Goal: Transaction & Acquisition: Purchase product/service

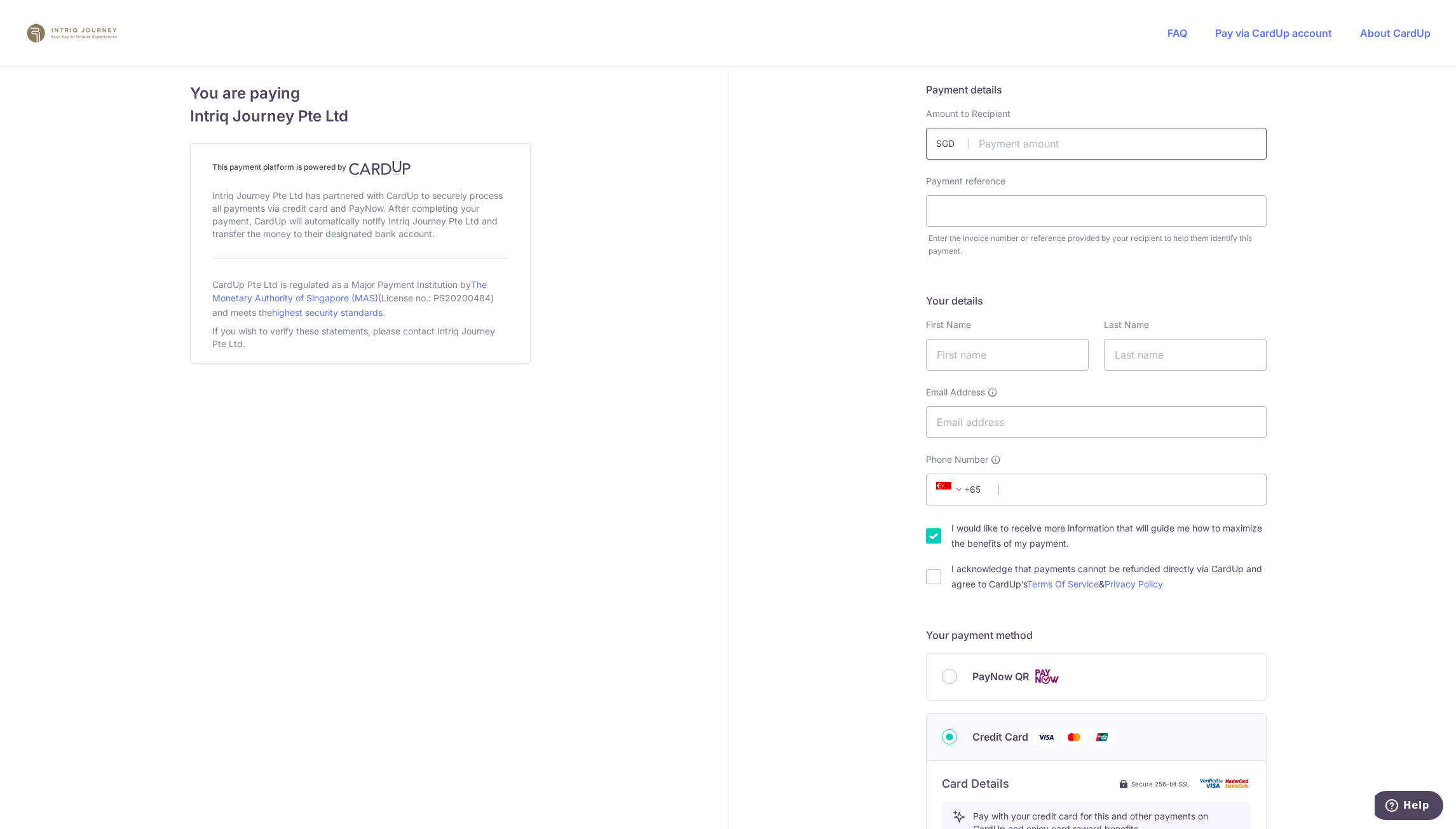
click at [1061, 140] on input "text" at bounding box center [1097, 143] width 341 height 32
paste input "49,842"
type input "49842.00"
click at [995, 224] on input "text" at bounding box center [1097, 211] width 341 height 32
click at [979, 211] on input "text" at bounding box center [1097, 211] width 341 height 32
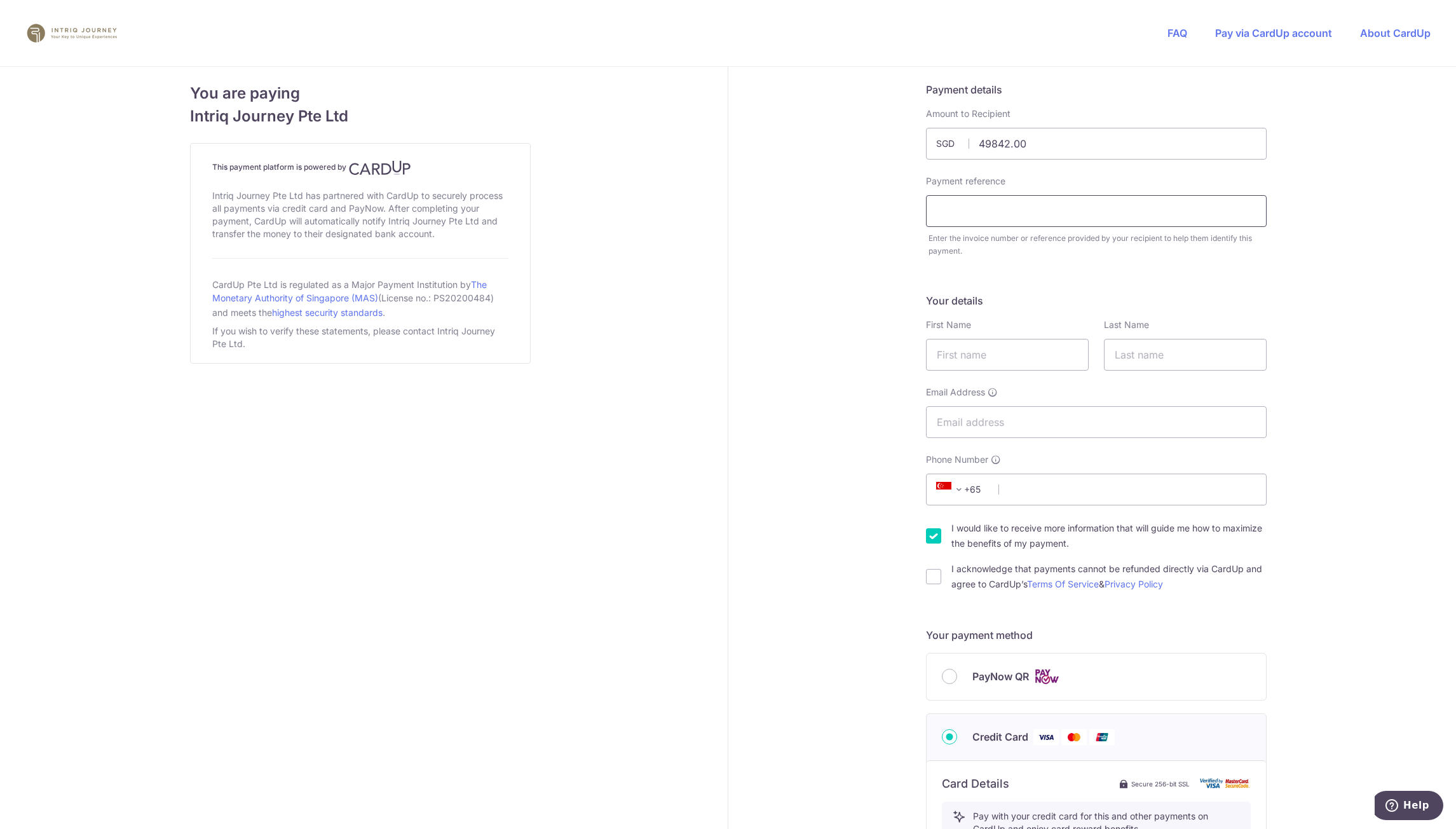
paste input "5433"
type input "5433"
click at [1003, 354] on input "text" at bounding box center [1007, 355] width 163 height 32
type input "[PERSON_NAME]"
type input "Tan"
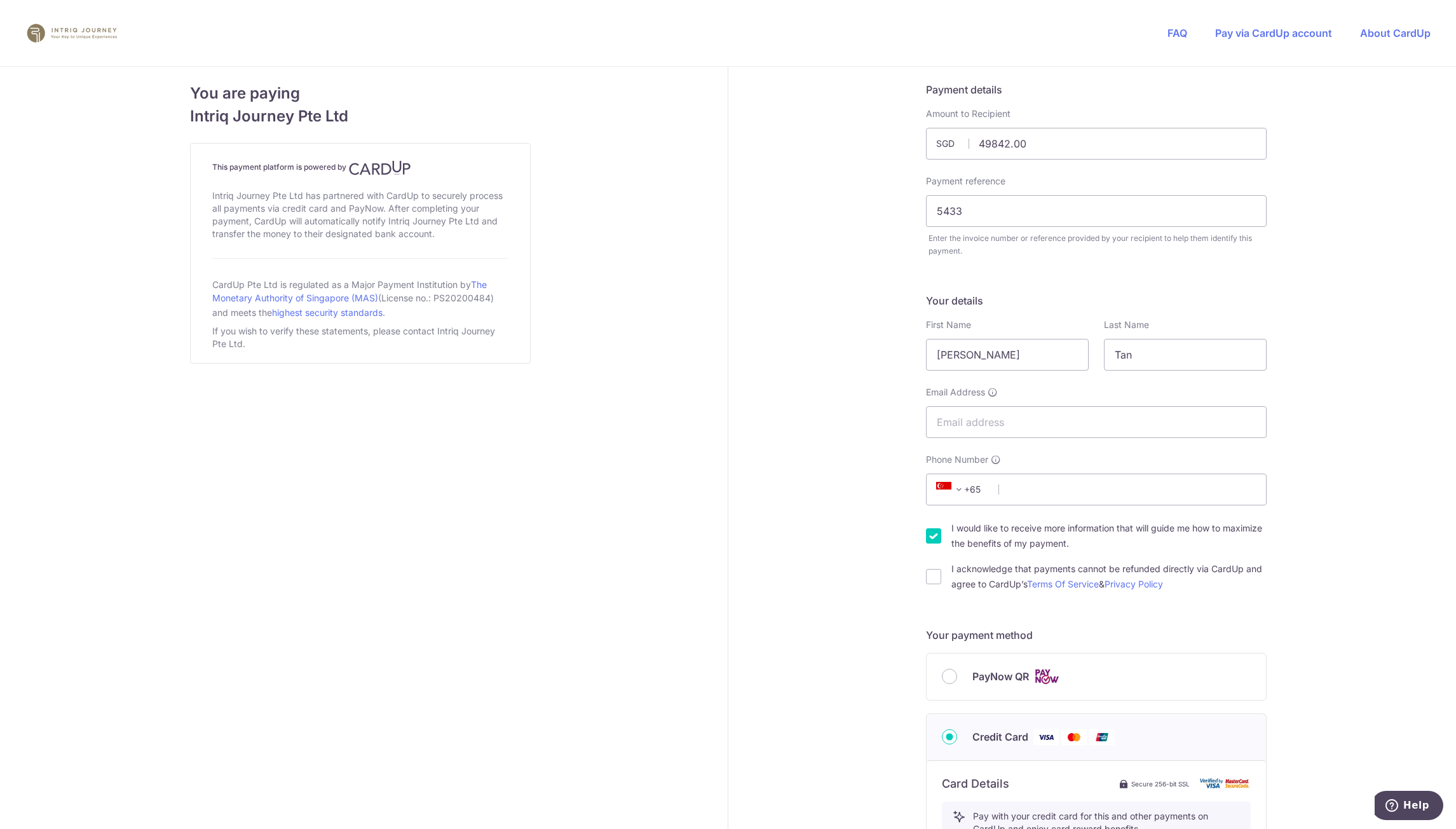
click at [997, 440] on div "Your details First Name [PERSON_NAME] Last Name [PERSON_NAME] Email Address Pho…" at bounding box center [1097, 443] width 341 height 299
click at [1003, 431] on input "Email Address" at bounding box center [1097, 422] width 341 height 32
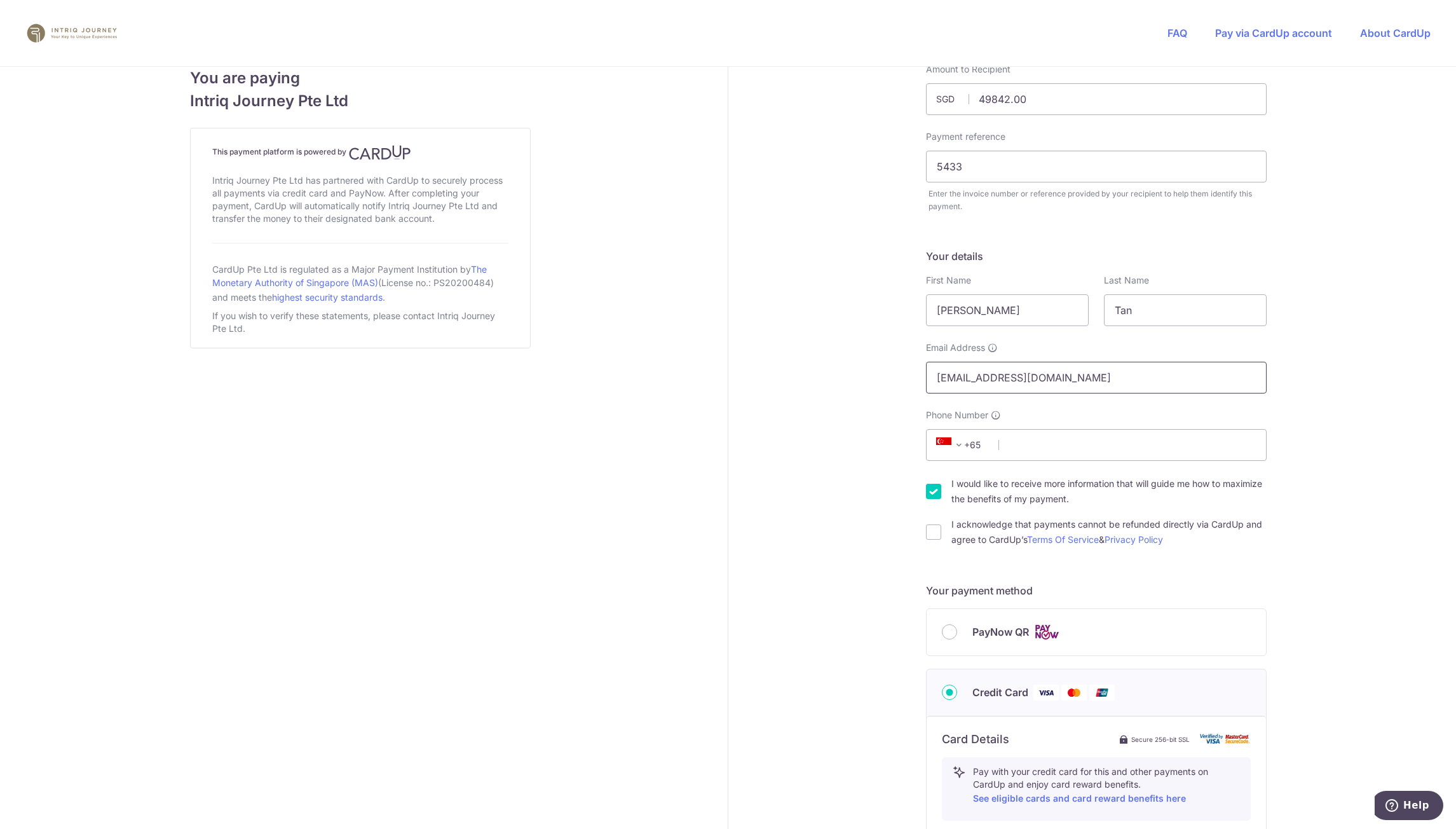
scroll to position [63, 0]
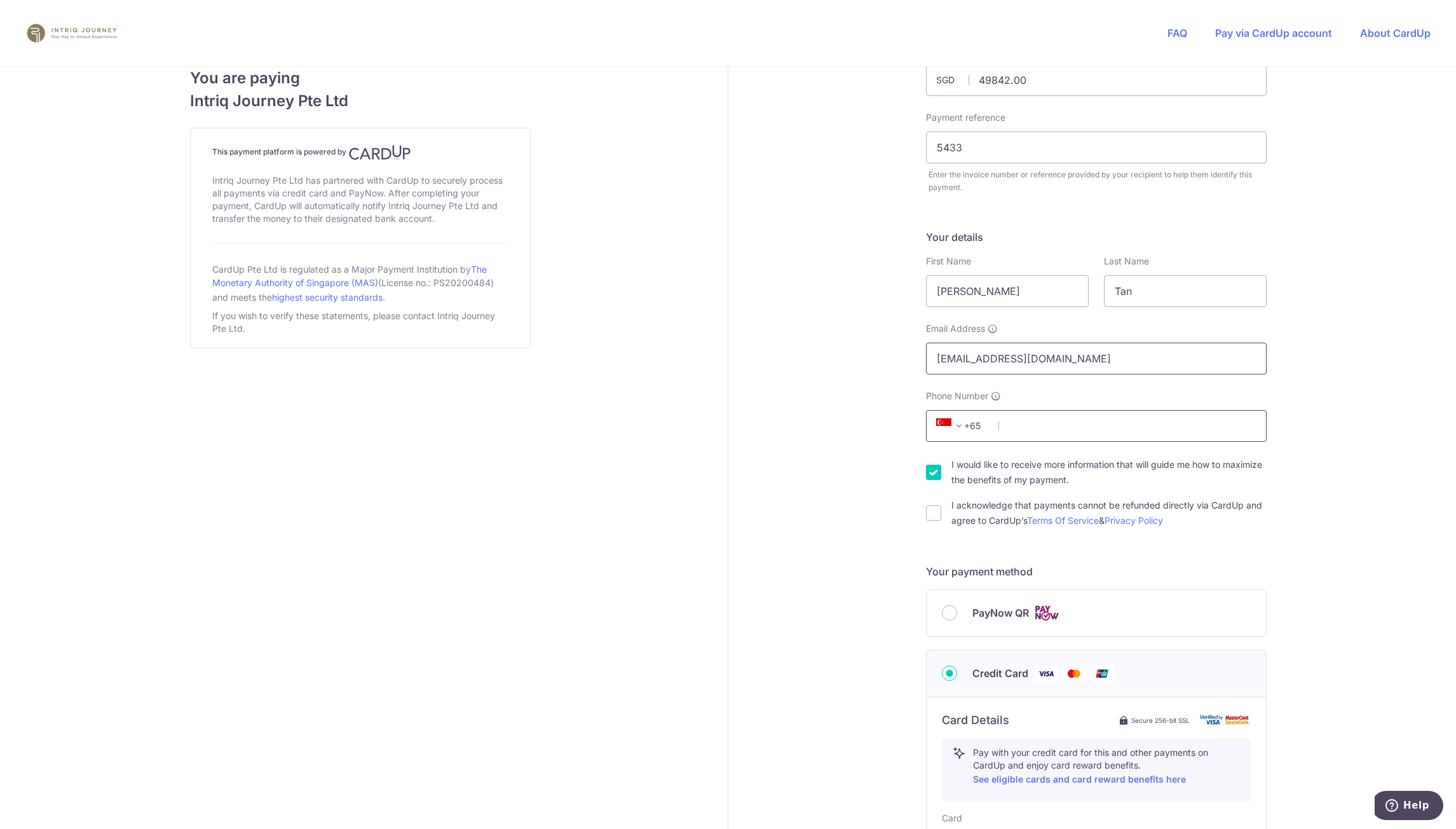
type input "[EMAIL_ADDRESS][DOMAIN_NAME]"
click at [1068, 430] on input "Phone Number" at bounding box center [1097, 426] width 341 height 32
type input "90262020"
click at [1308, 448] on div "Payment details Amount to Recipient 49842.00 SGD Amount is Invalid Payment refe…" at bounding box center [1096, 620] width 735 height 1235
click at [926, 470] on input "I would like to receive more information that will guide me how to maximize the…" at bounding box center [934, 473] width 15 height 15
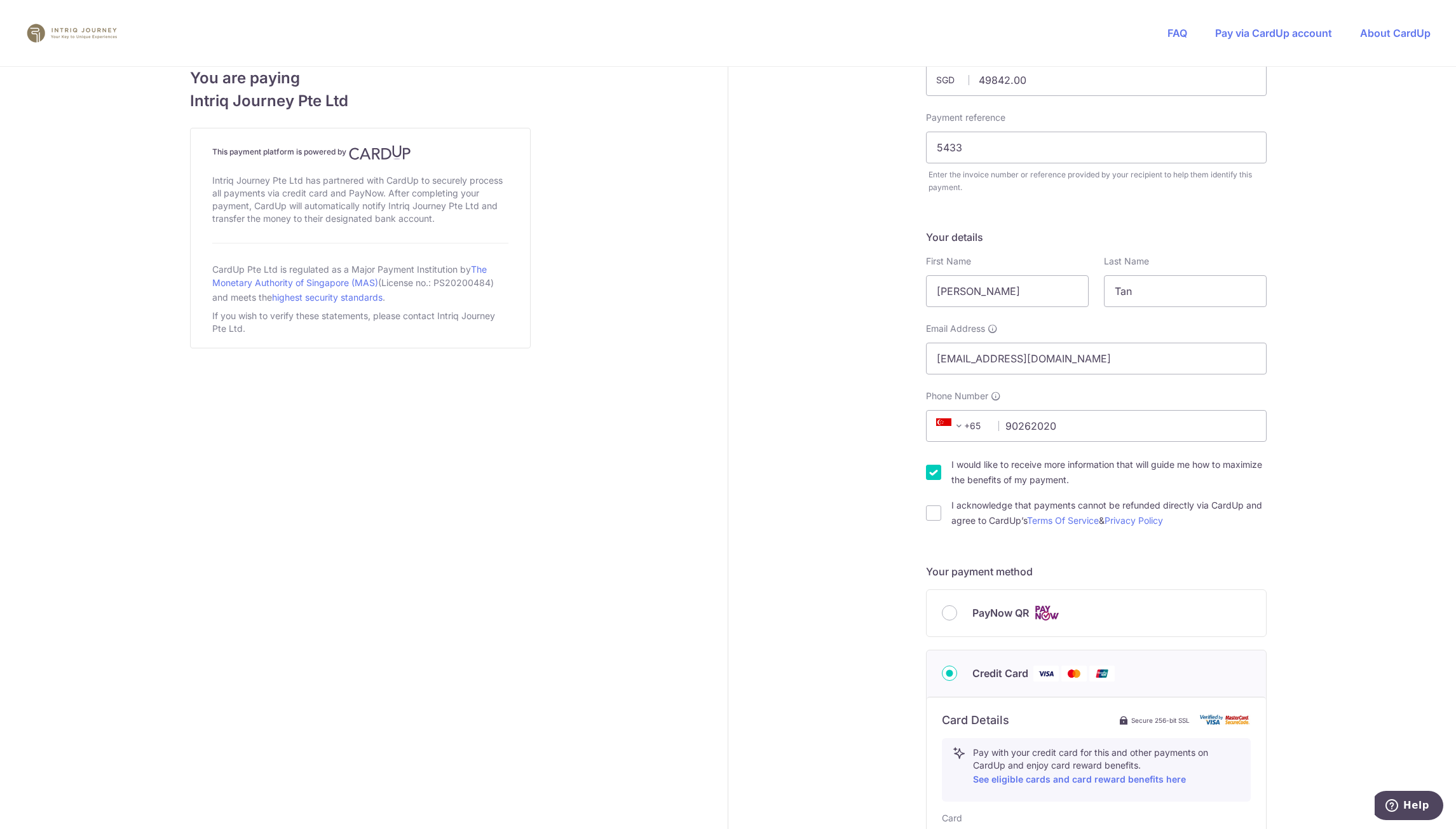
checkbox input "false"
click at [926, 528] on div "I acknowledge that payments cannot be refunded directly via CardUp and agree to…" at bounding box center [1097, 514] width 341 height 31
click at [929, 511] on input "I acknowledge that payments cannot be refunded directly via CardUp and agree to…" at bounding box center [934, 514] width 15 height 15
checkbox input "true"
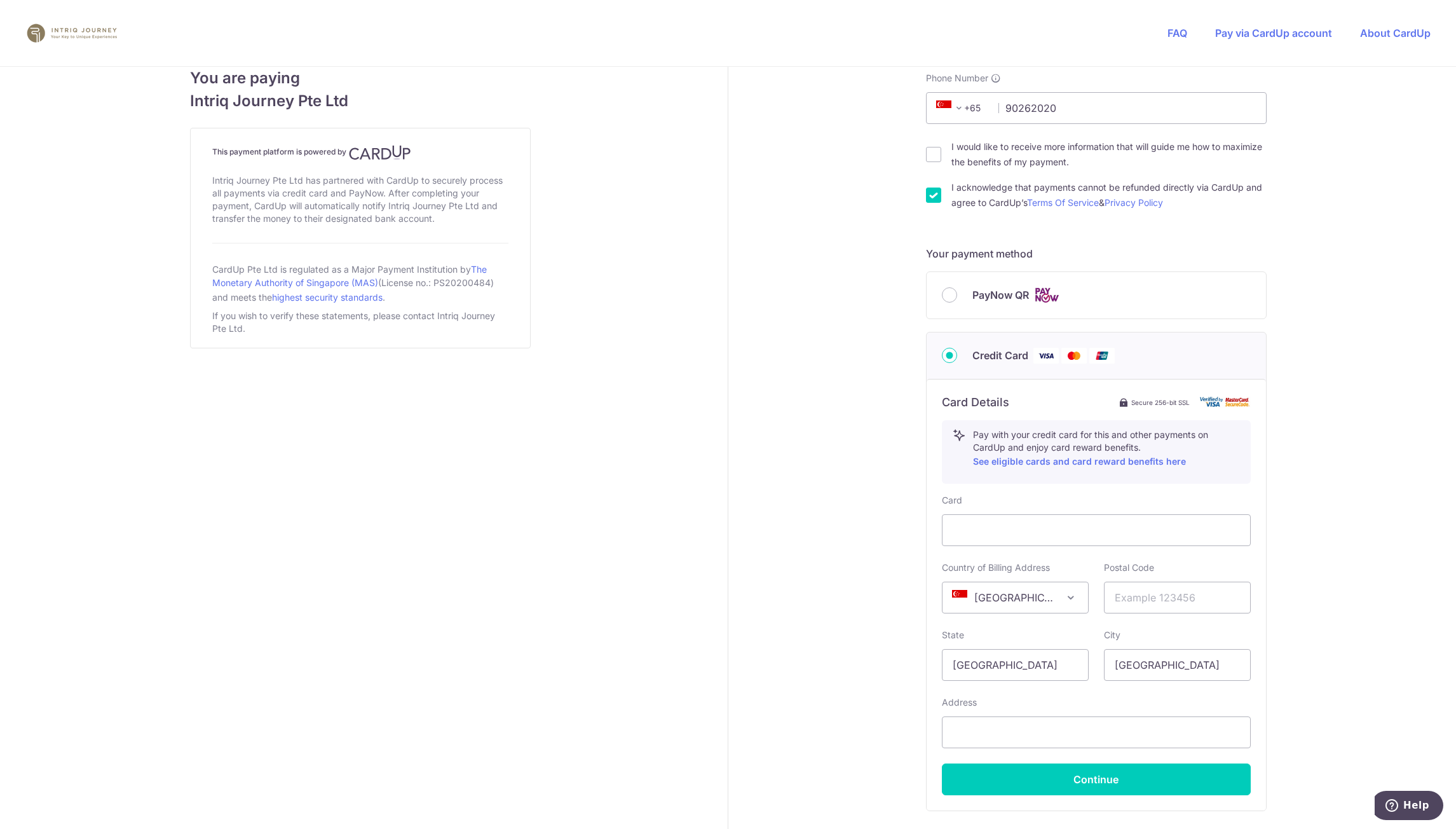
scroll to position [472, 0]
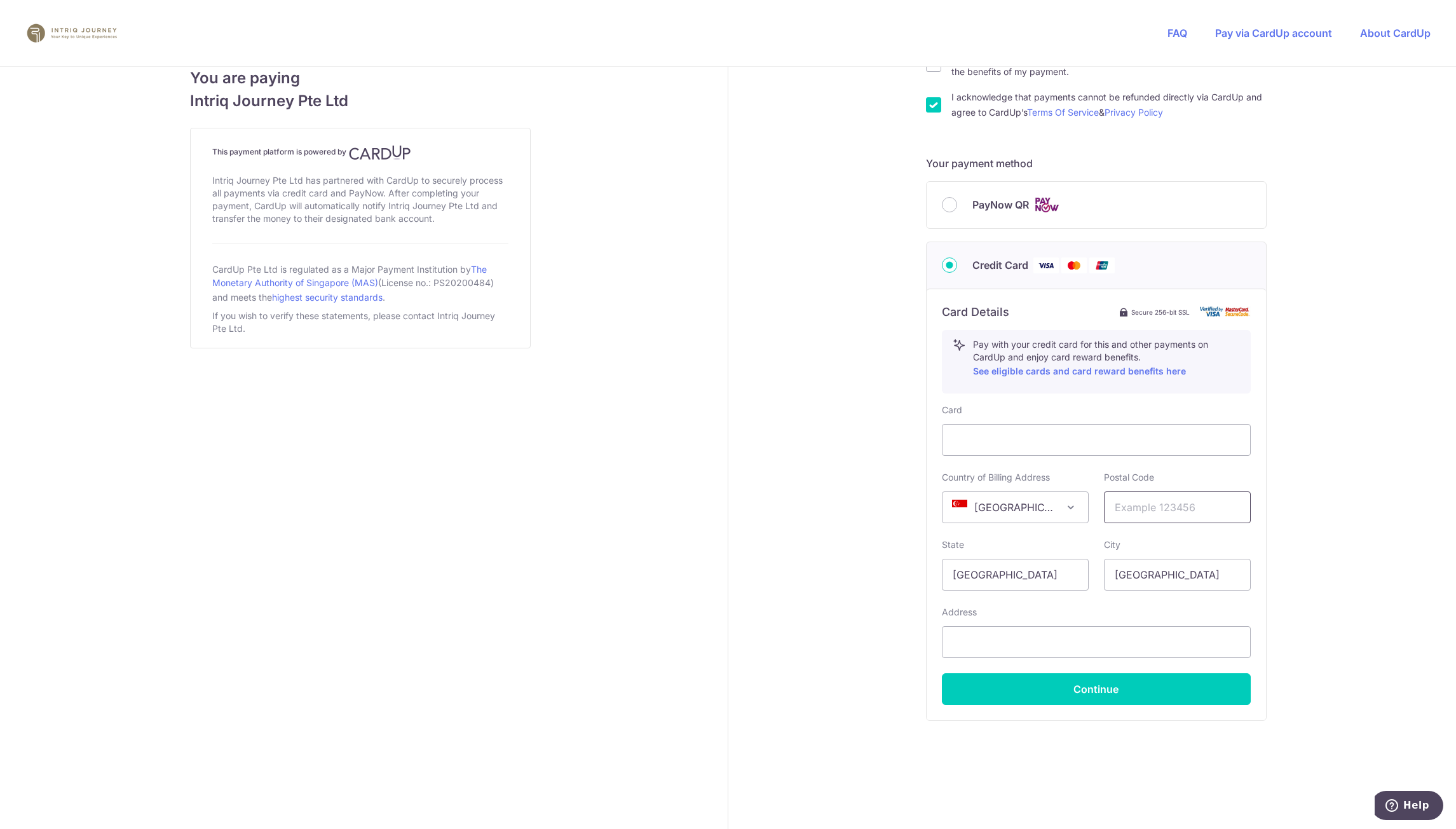
click at [1145, 497] on input "text" at bounding box center [1178, 507] width 147 height 32
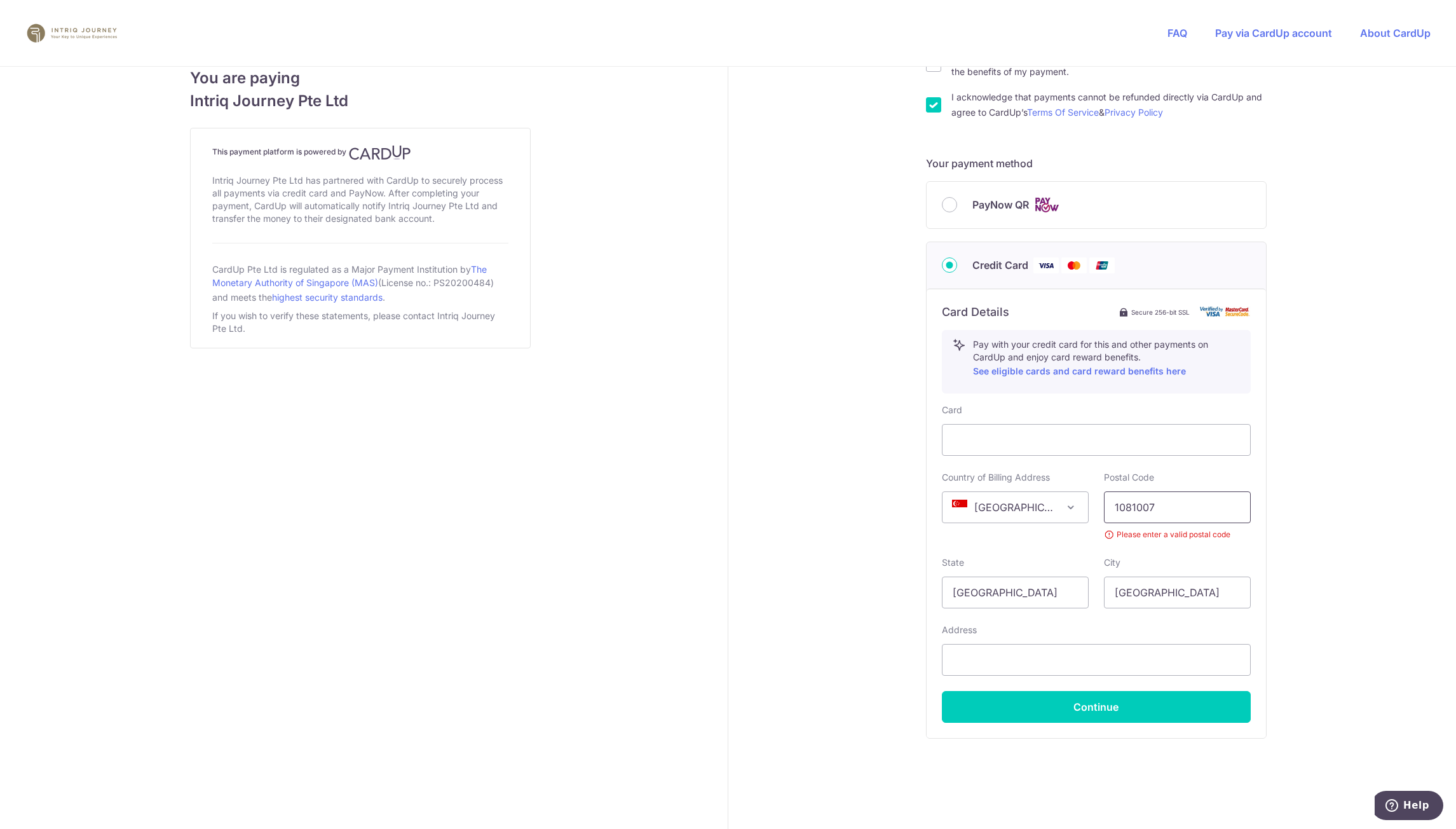
drag, startPoint x: 1131, startPoint y: 499, endPoint x: 1054, endPoint y: 491, distance: 77.4
click at [1054, 491] on div "Country of Billing Address [GEOGRAPHIC_DATA] [GEOGRAPHIC_DATA] [GEOGRAPHIC_DATA…" at bounding box center [1096, 506] width 324 height 70
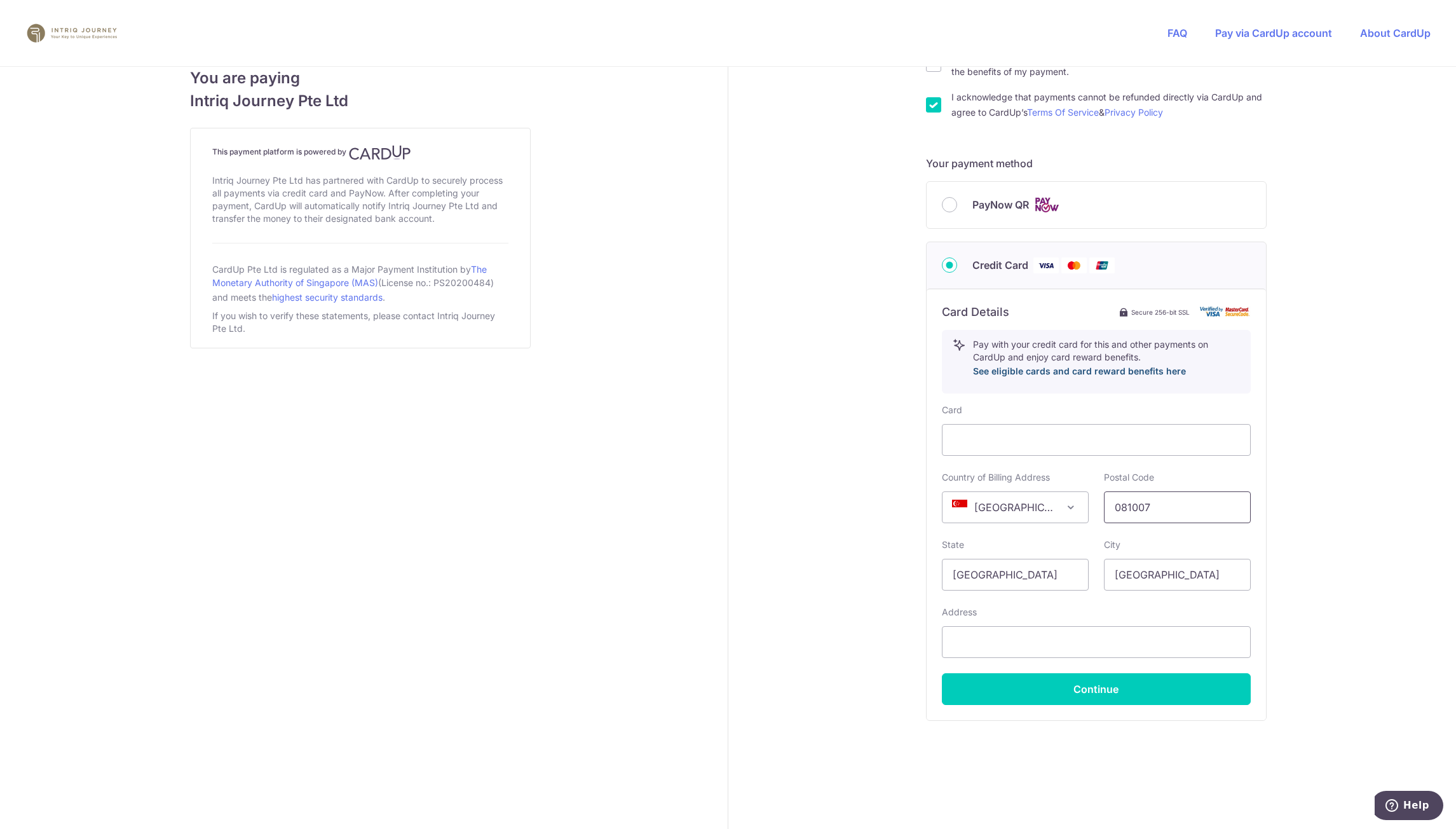
type input "081007"
click at [1131, 644] on input "text" at bounding box center [1096, 642] width 309 height 32
type input "[STREET_ADDRESS]"
click at [1107, 695] on button "Continue" at bounding box center [1096, 689] width 309 height 32
click at [1081, 685] on button "Continue" at bounding box center [1096, 689] width 309 height 32
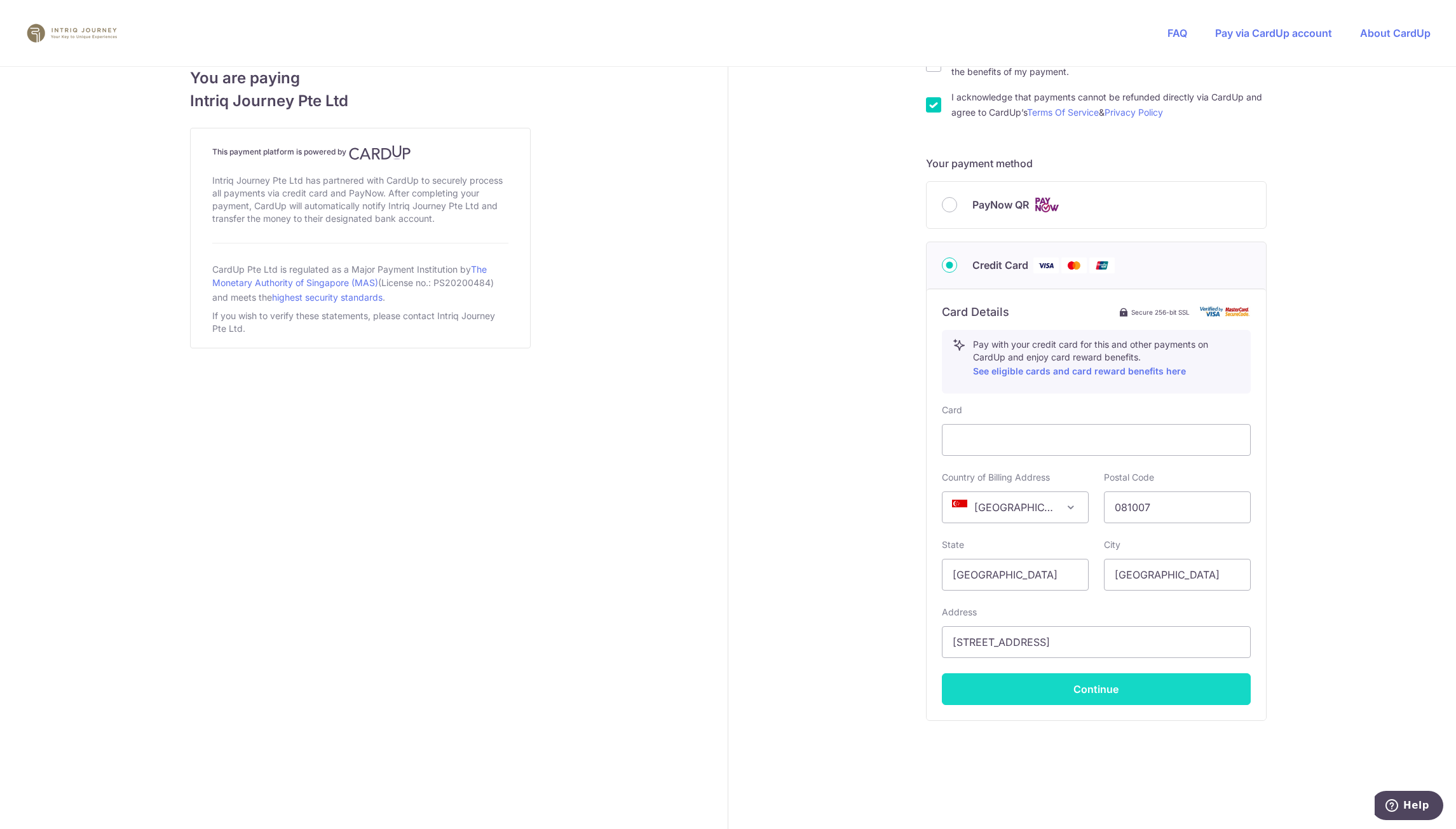
type input "**** 5649"
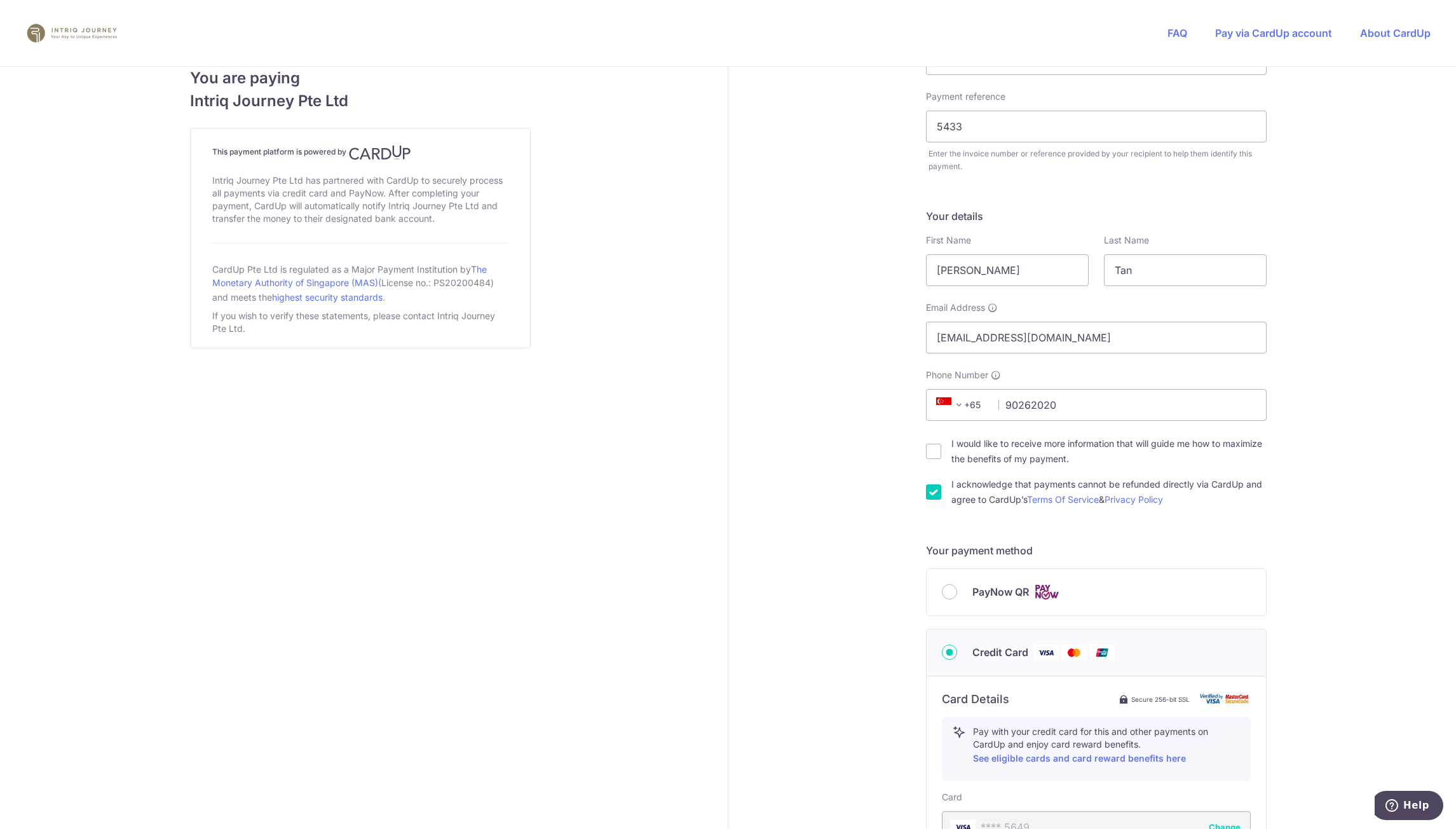
scroll to position [0, 0]
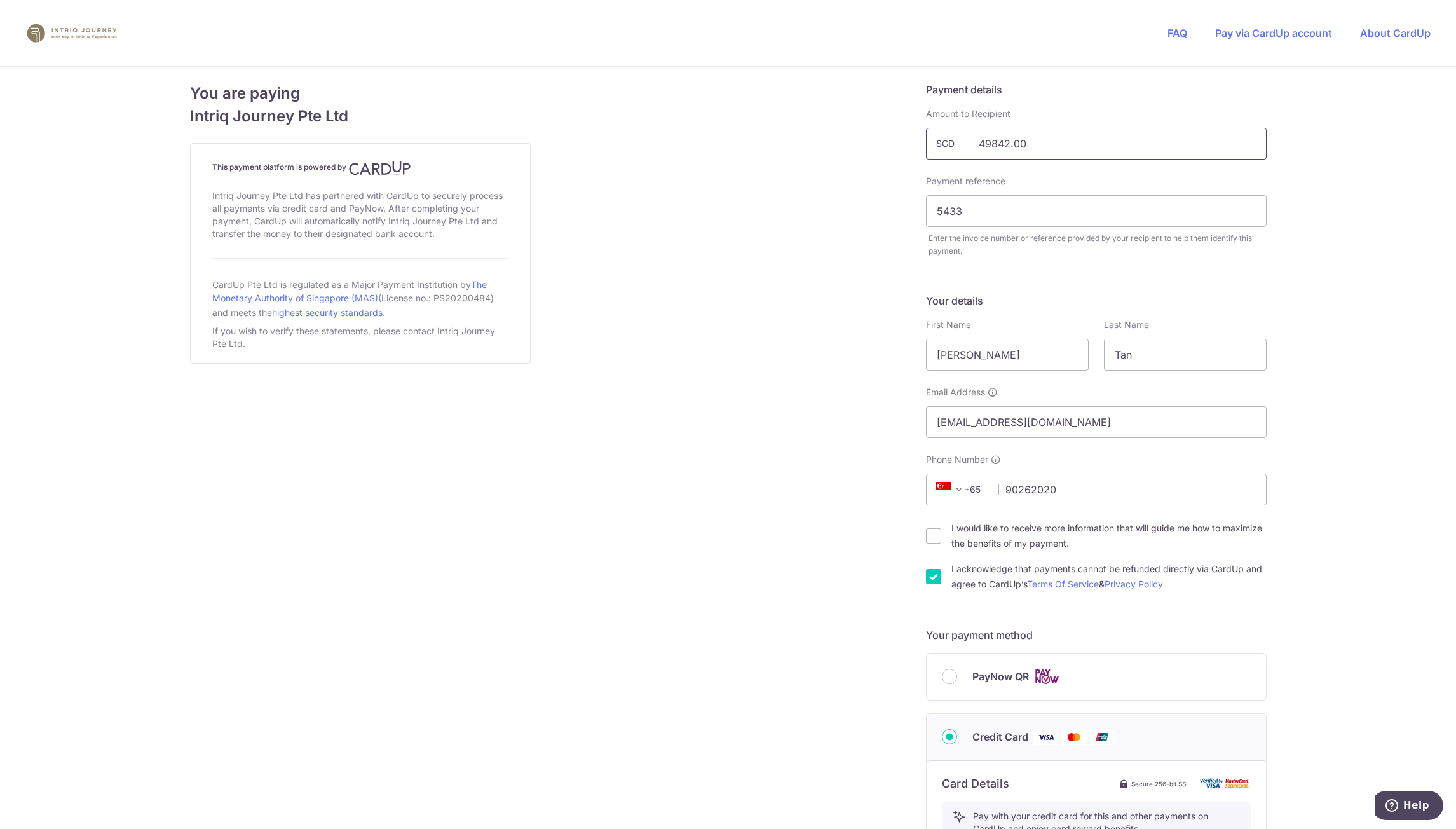
drag, startPoint x: 1063, startPoint y: 150, endPoint x: 960, endPoint y: 149, distance: 103.0
click at [960, 149] on div "49842.00 SGD" at bounding box center [1097, 143] width 341 height 32
type input "3"
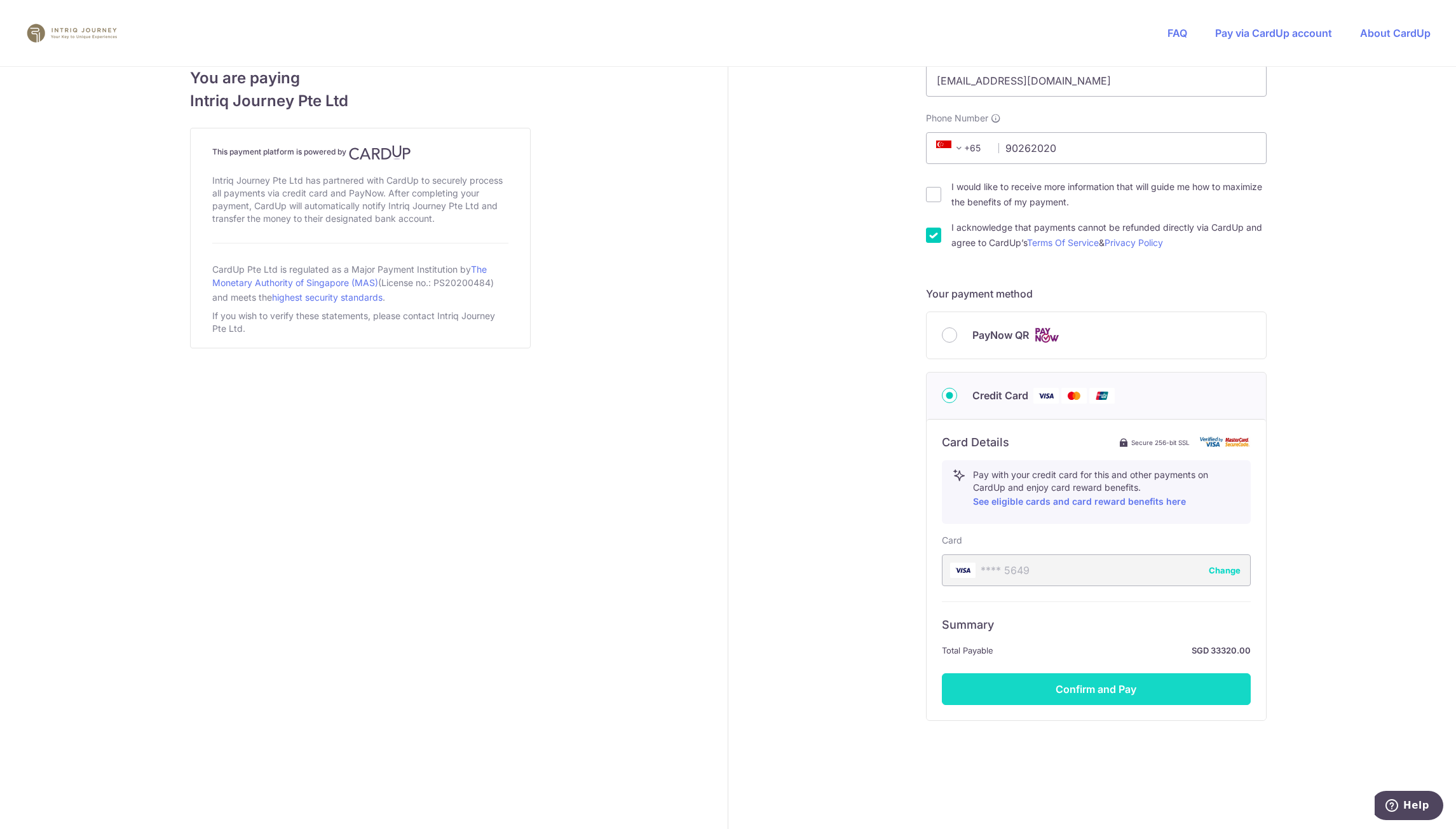
type input "33320.00"
click at [1135, 682] on button "Confirm and Pay" at bounding box center [1096, 689] width 309 height 32
click at [1160, 702] on div "Summary Total Payable SGD 33320.00 Confirm and Pay" at bounding box center [1096, 653] width 309 height 103
click at [1114, 692] on div "Summary Total Payable SGD 33320.00 Confirm and Pay" at bounding box center [1096, 653] width 309 height 103
click at [1076, 694] on div "Summary Total Payable SGD 33320.00 Confirm and Pay" at bounding box center [1096, 653] width 309 height 103
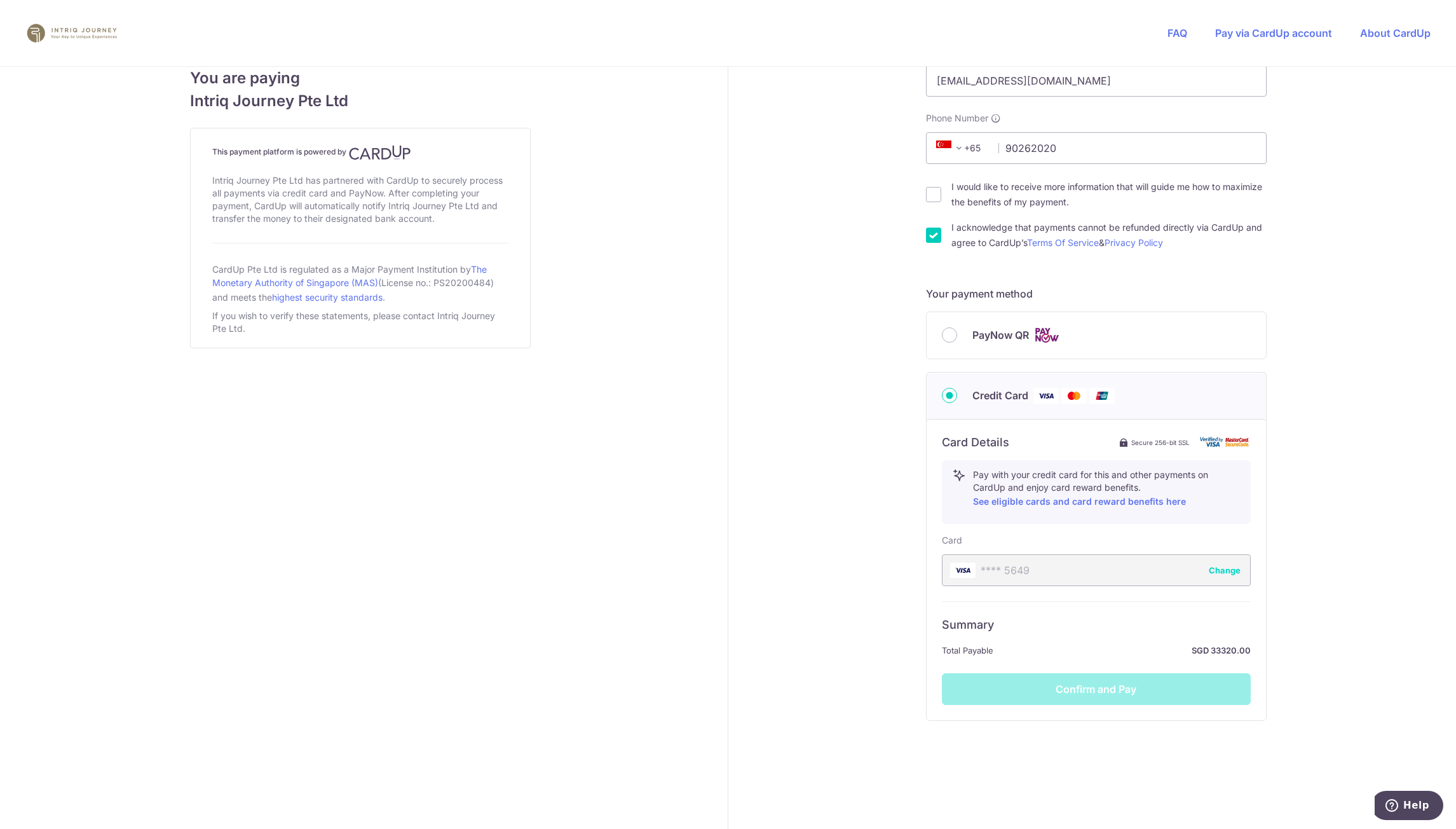
click at [1218, 571] on button "Change" at bounding box center [1225, 571] width 32 height 12
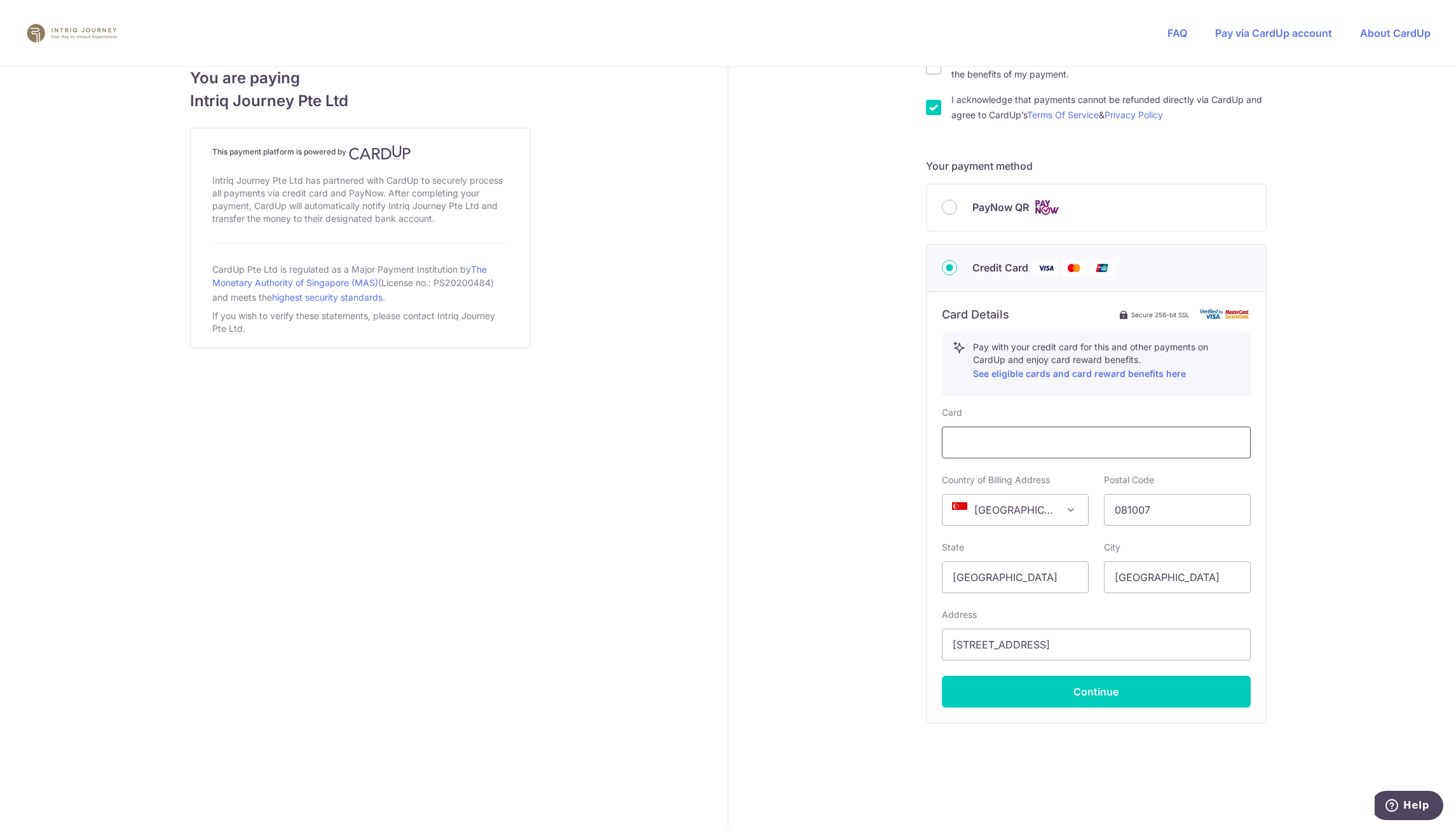
scroll to position [472, 0]
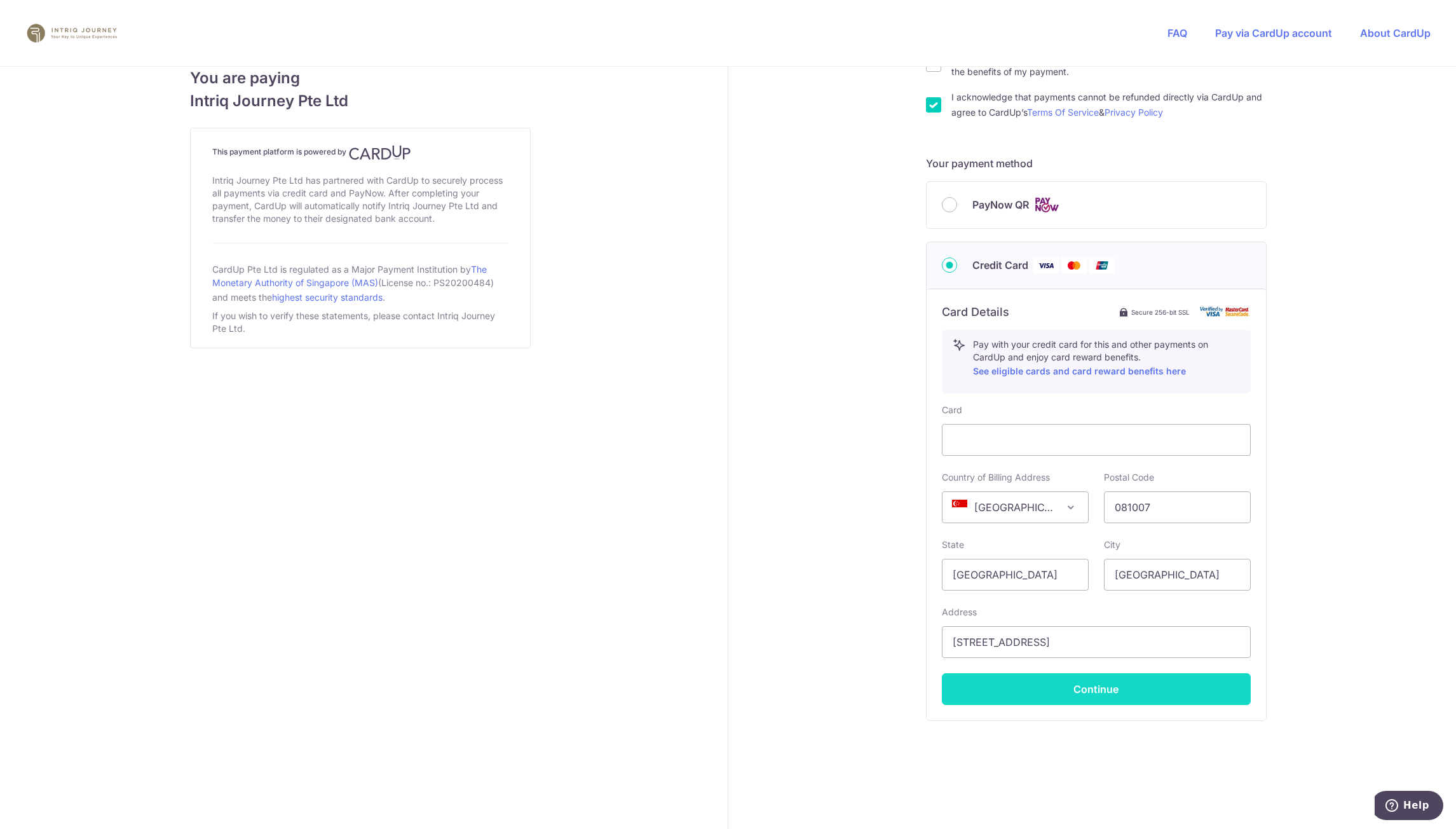
click at [1051, 684] on button "Continue" at bounding box center [1096, 689] width 309 height 32
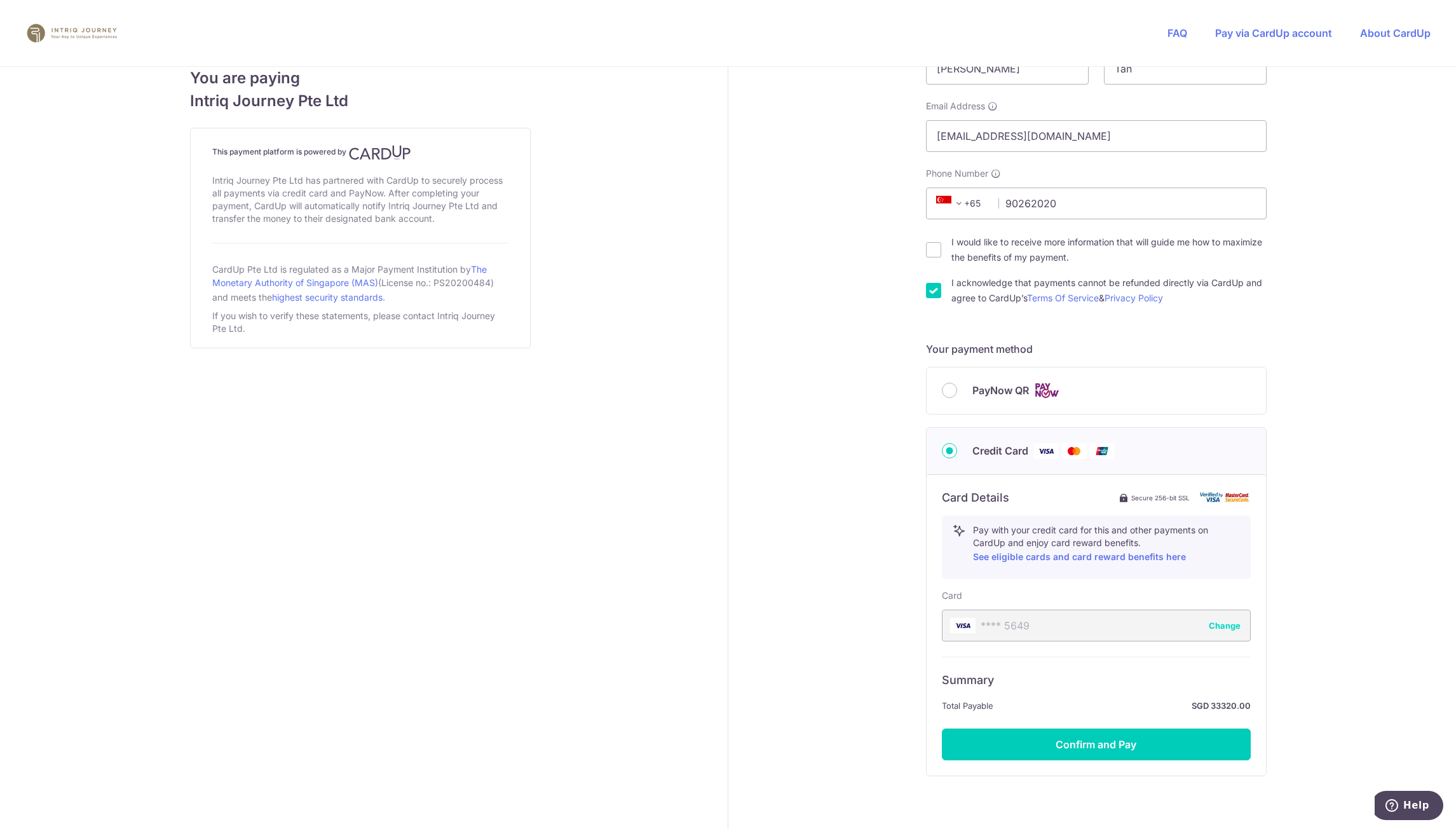
scroll to position [342, 0]
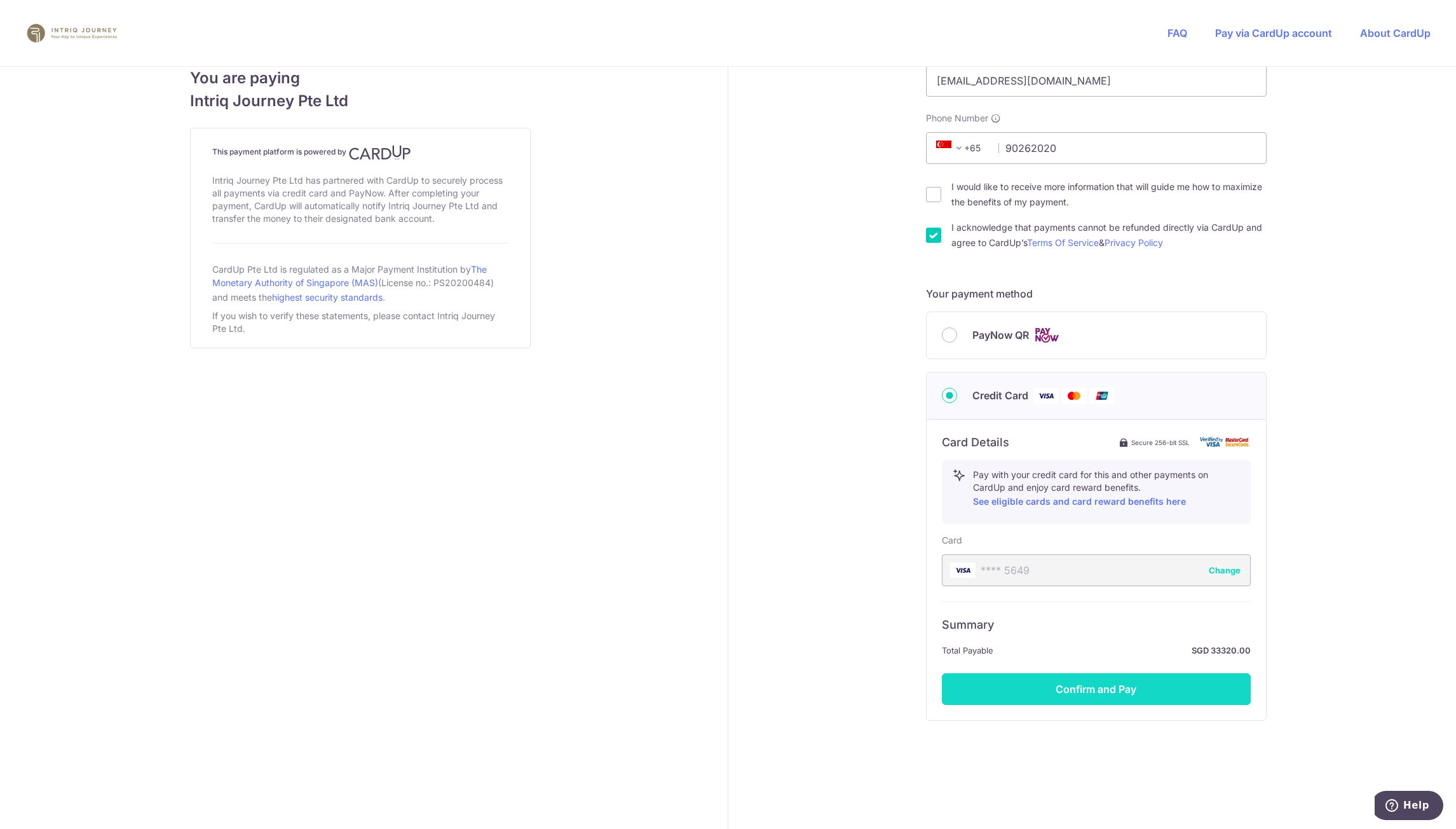
click at [1128, 692] on button "Confirm and Pay" at bounding box center [1096, 689] width 309 height 32
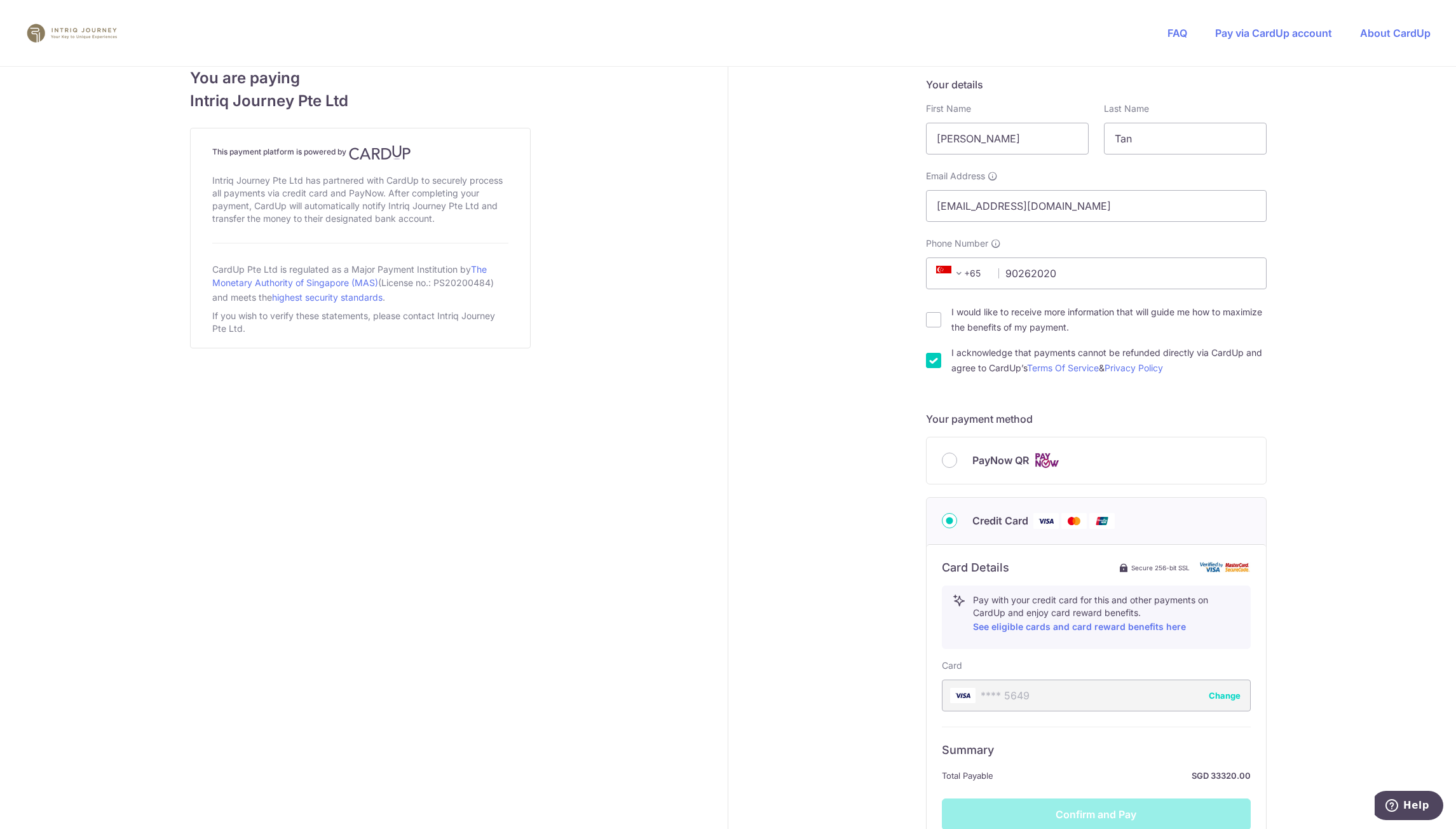
scroll to position [150, 0]
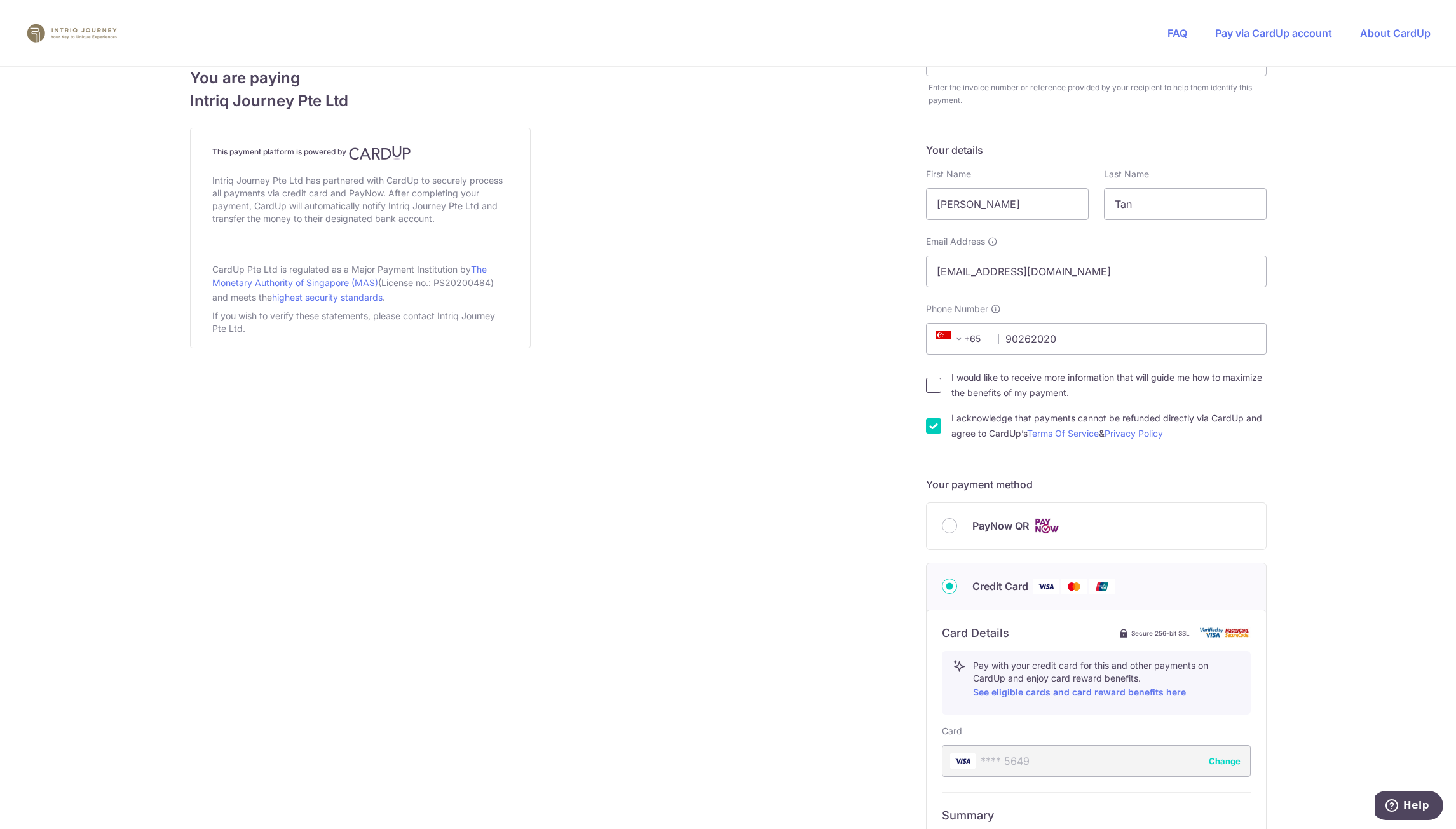
click at [934, 389] on input "I would like to receive more information that will guide me how to maximize the…" at bounding box center [934, 386] width 15 height 15
checkbox input "true"
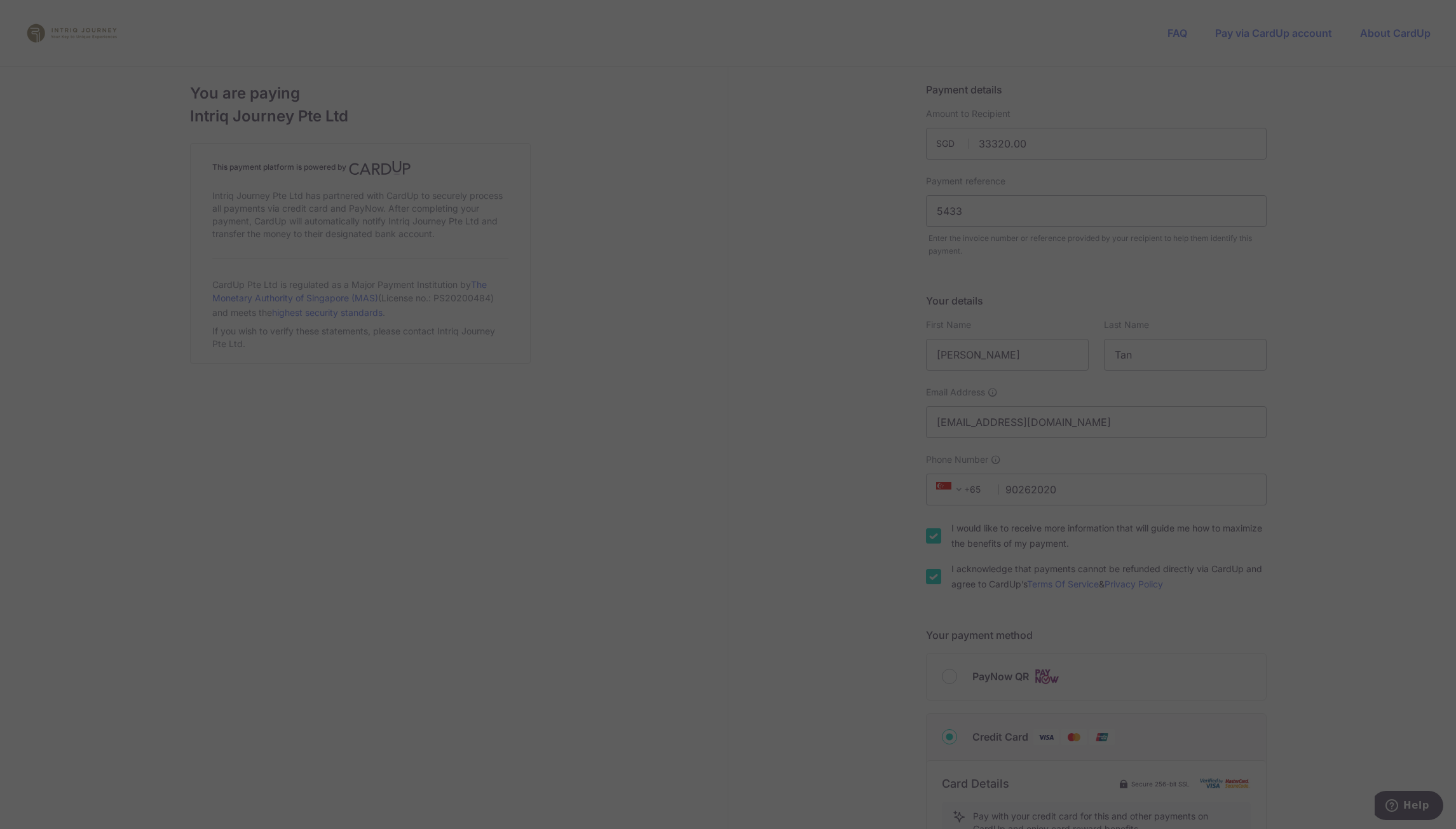
scroll to position [342, 0]
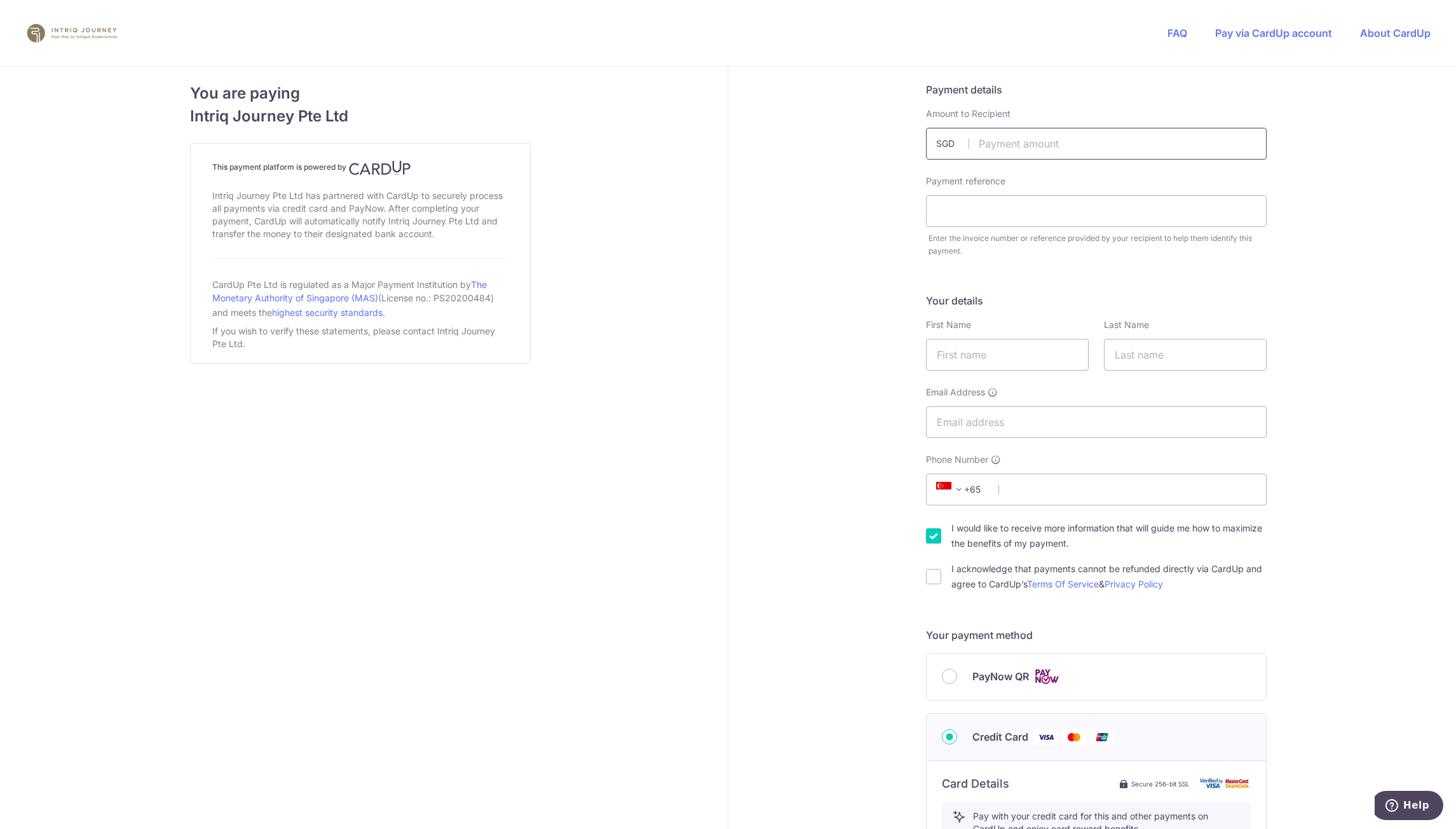
click at [1007, 147] on input "text" at bounding box center [1097, 143] width 341 height 32
type input "16522.00"
click at [1003, 212] on input "text" at bounding box center [1097, 211] width 341 height 32
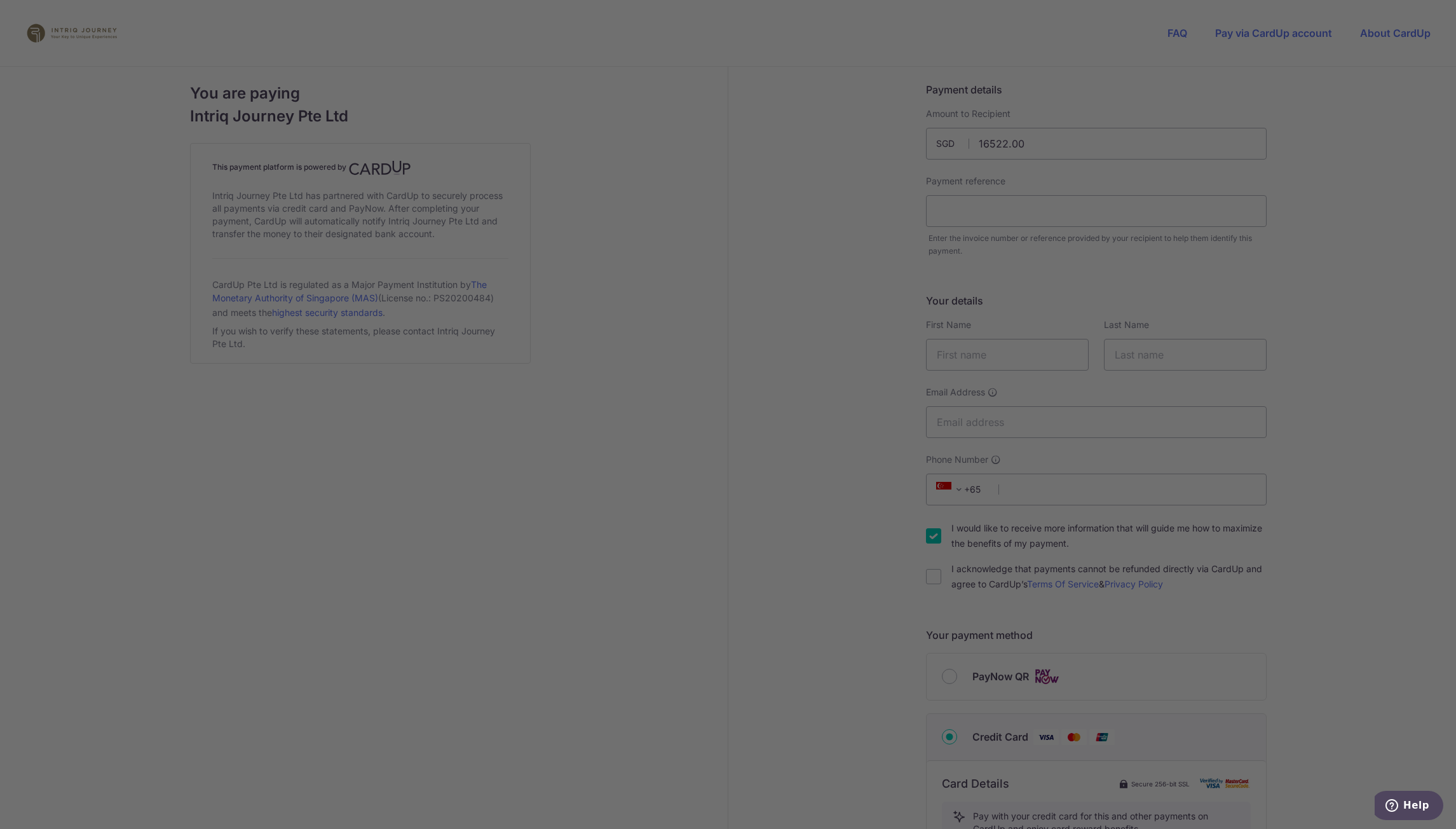
click at [808, 136] on div at bounding box center [735, 419] width 1471 height 837
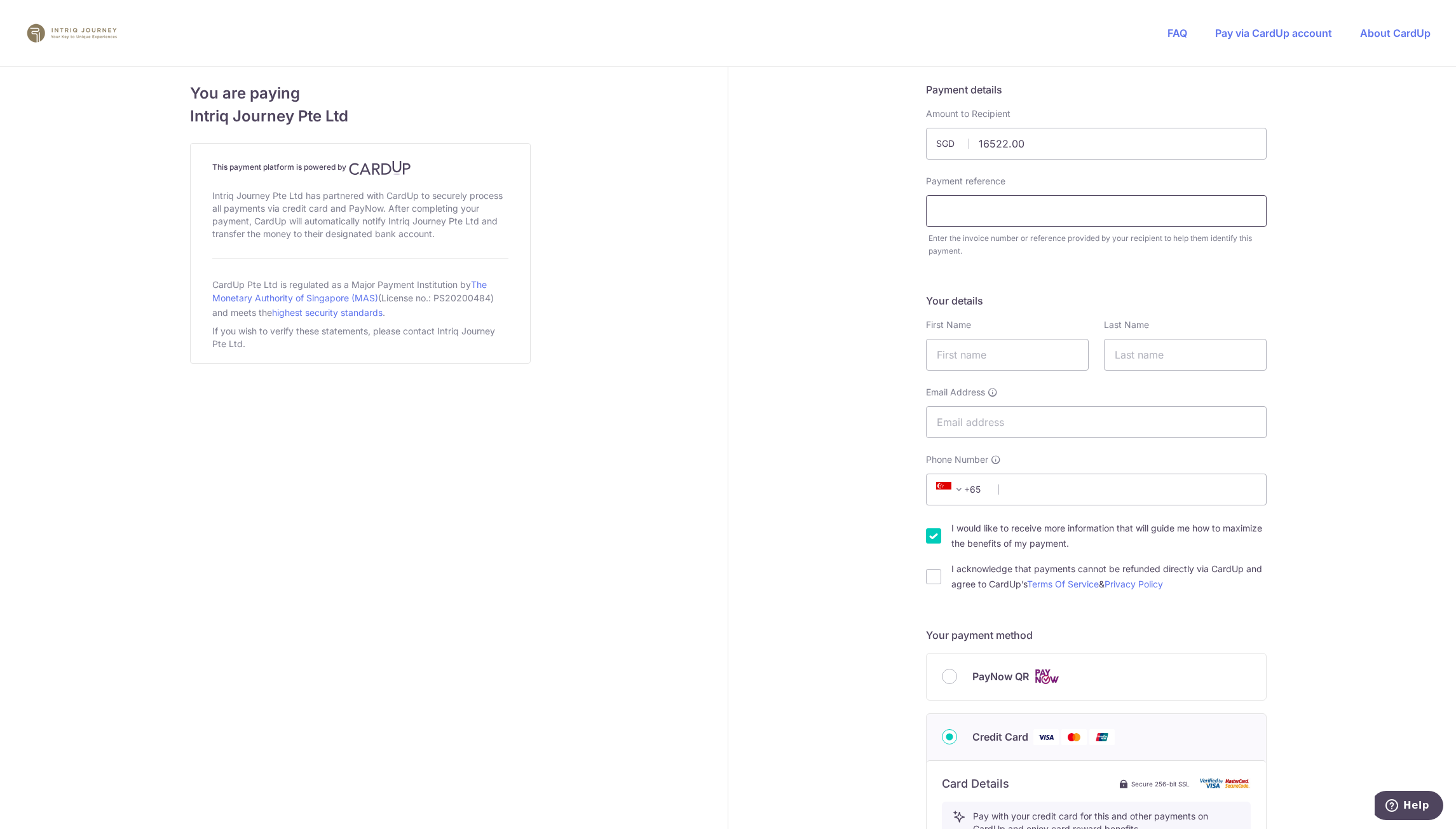
click at [982, 205] on input "text" at bounding box center [1097, 211] width 341 height 32
paste input "5433"
type input "5433"
click at [993, 350] on input "text" at bounding box center [1007, 355] width 163 height 32
type input "Tan"
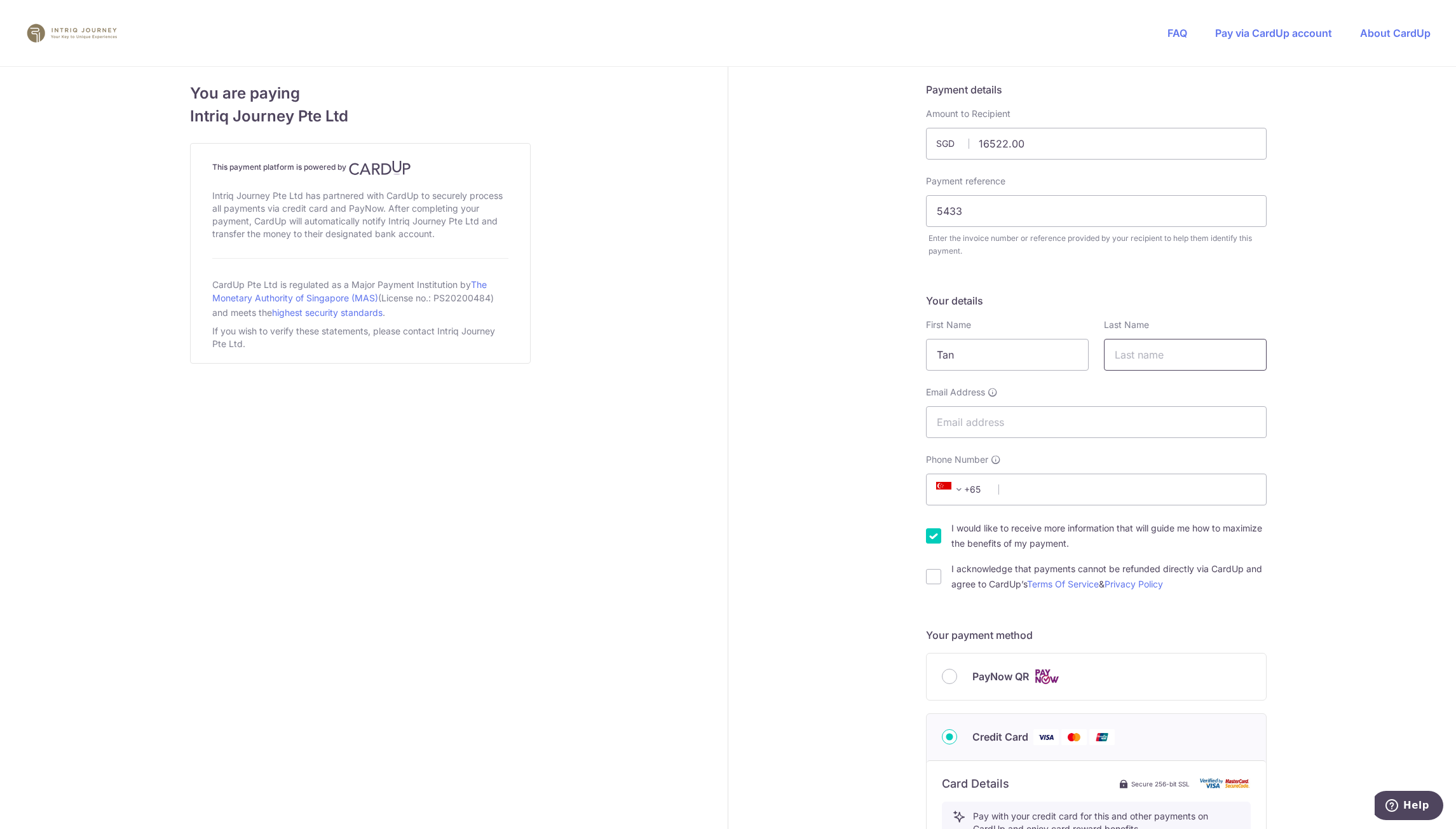
drag, startPoint x: 1156, startPoint y: 334, endPoint x: 1147, endPoint y: 358, distance: 25.6
click at [1155, 335] on div "Last Name" at bounding box center [1185, 345] width 163 height 52
click at [1147, 358] on input "text" at bounding box center [1185, 355] width 163 height 32
type input "Irene"
click at [1045, 427] on input "Email Address" at bounding box center [1097, 422] width 341 height 32
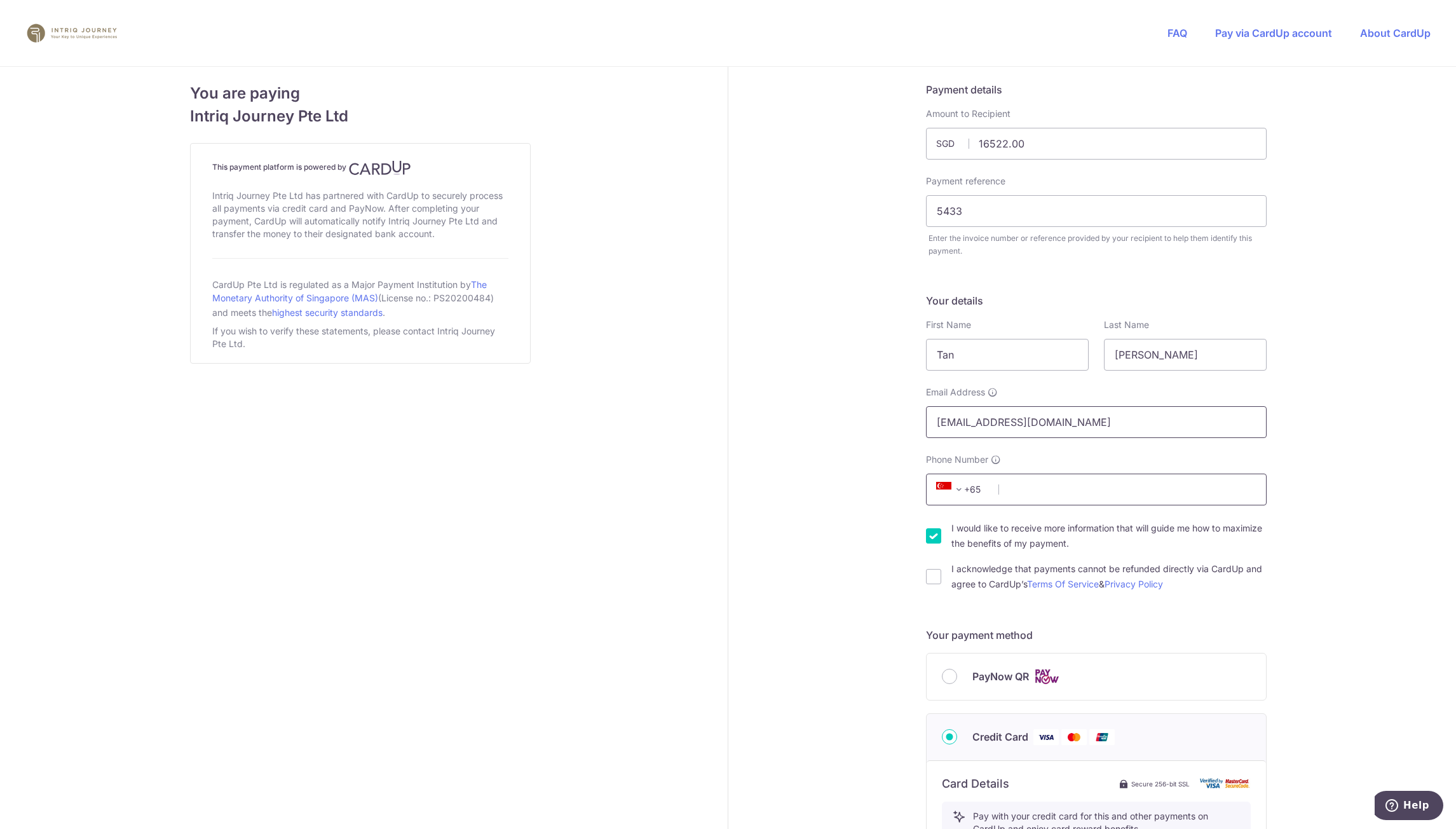
type input "137neilroad@gmail.com"
click at [1039, 487] on input "Phone Number" at bounding box center [1097, 489] width 341 height 32
type input "3"
type input "96660678"
click at [944, 576] on div "I acknowledge that payments cannot be refunded directly via CardUp and agree to…" at bounding box center [1097, 577] width 341 height 31
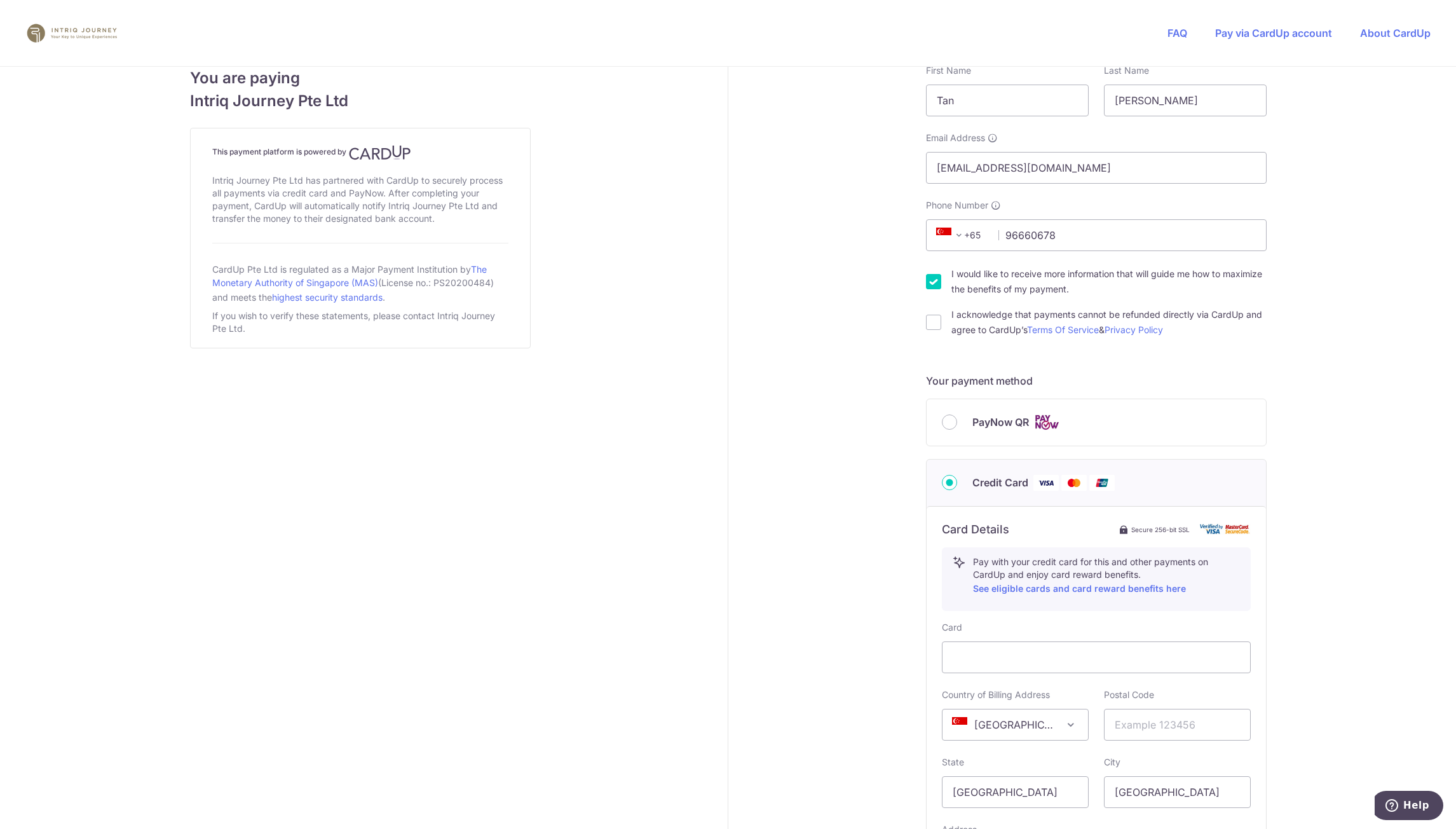
scroll to position [318, 0]
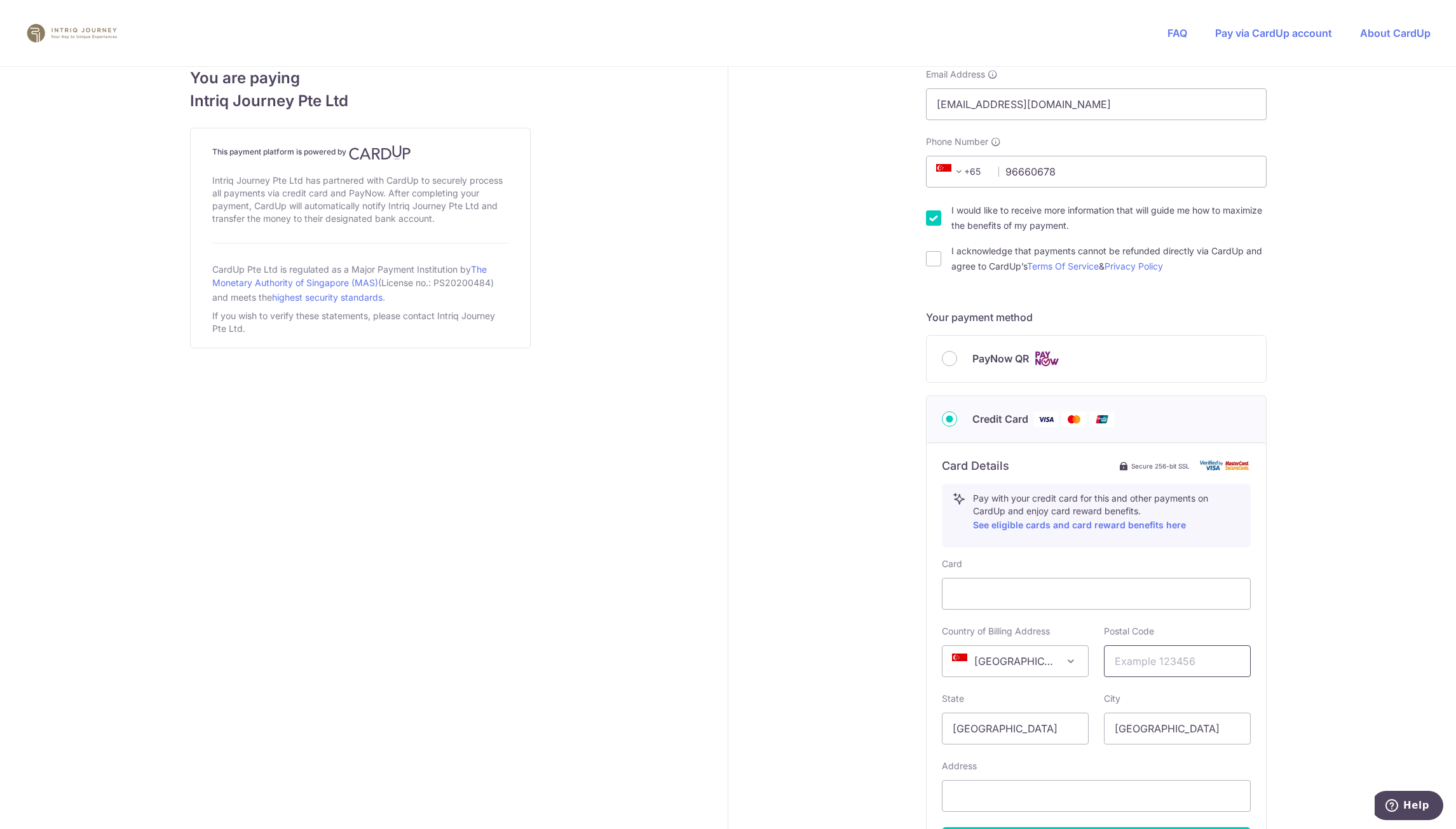
click at [1122, 669] on input "text" at bounding box center [1178, 661] width 147 height 32
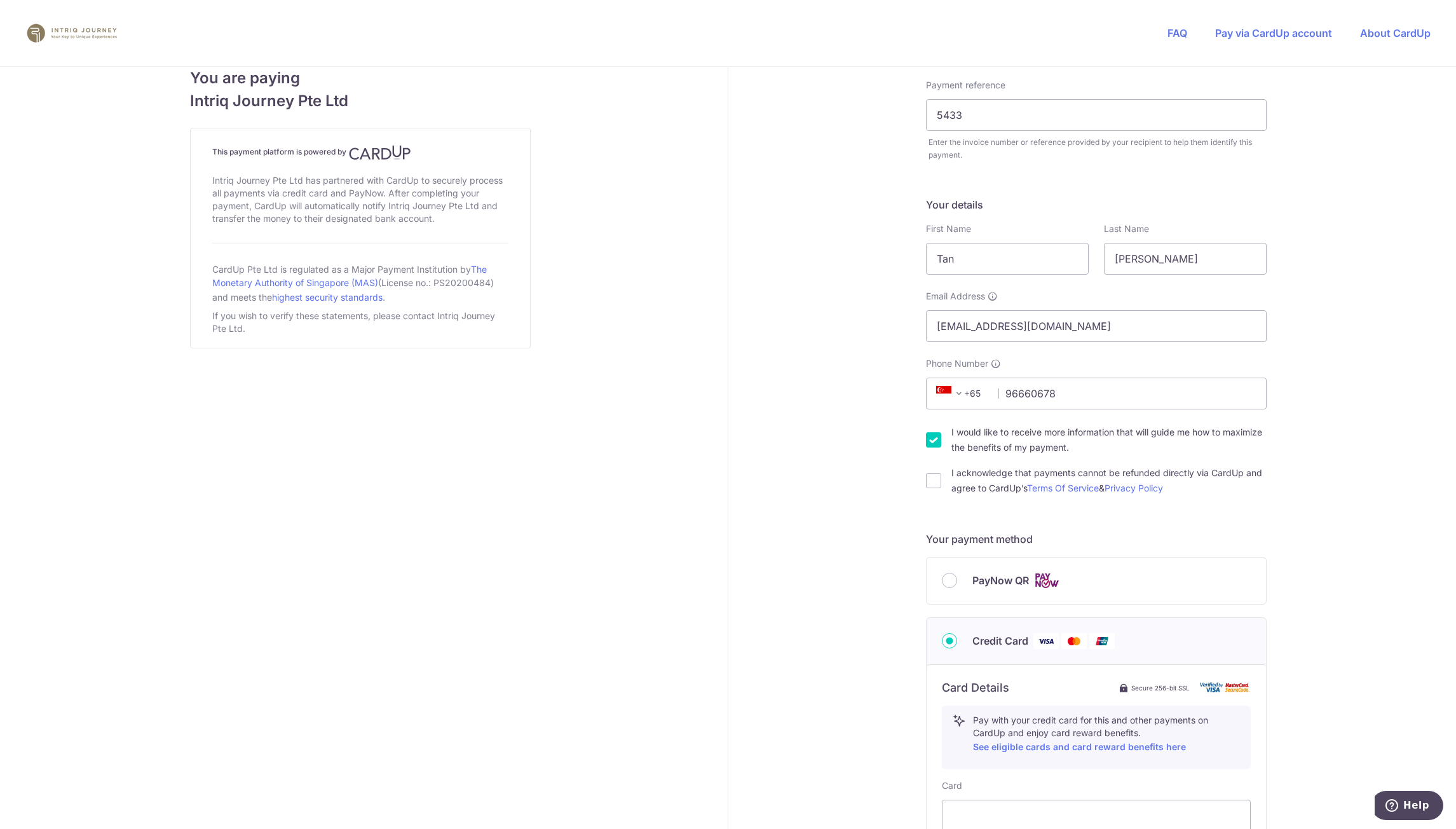
scroll to position [0, 0]
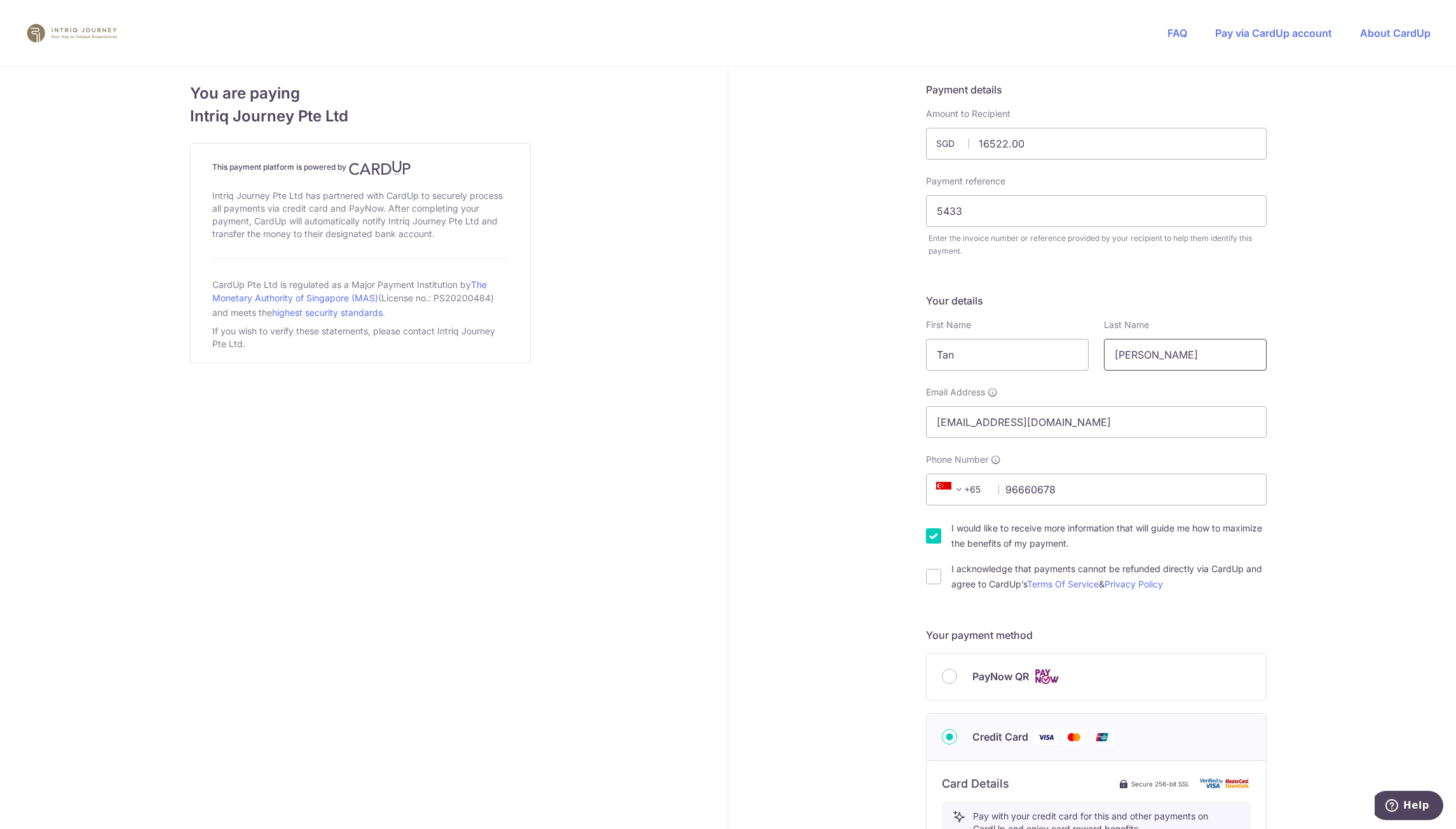
drag, startPoint x: 1152, startPoint y: 350, endPoint x: 1004, endPoint y: 334, distance: 148.9
click at [1004, 334] on div "First Name Tan Last Name Irene" at bounding box center [1097, 345] width 356 height 52
type input ":"
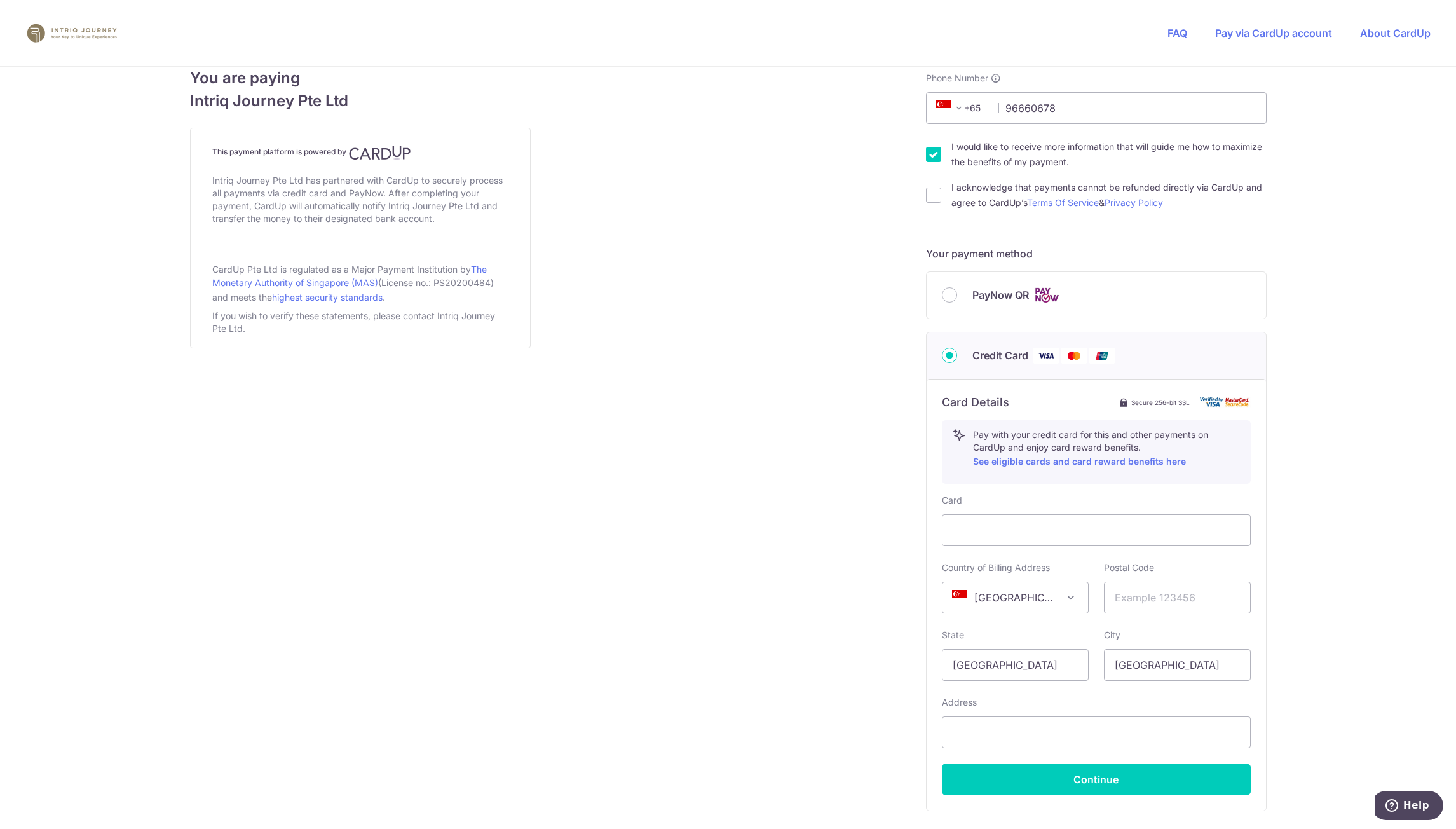
scroll to position [472, 0]
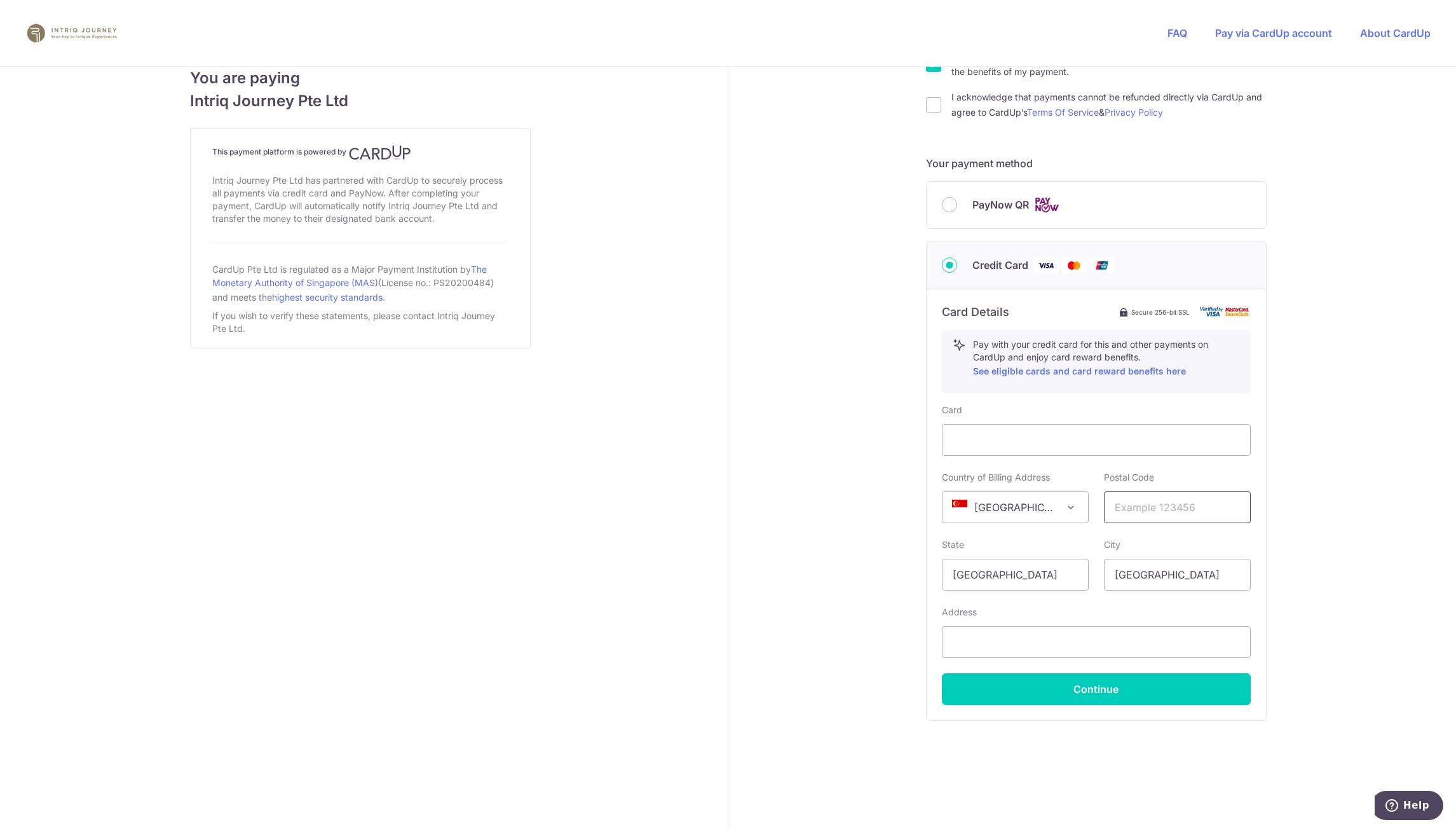
type input "Lay Hwa"
click at [1168, 514] on input "text" at bounding box center [1178, 507] width 147 height 32
type input "088866"
click at [1075, 637] on input "text" at bounding box center [1096, 642] width 309 height 32
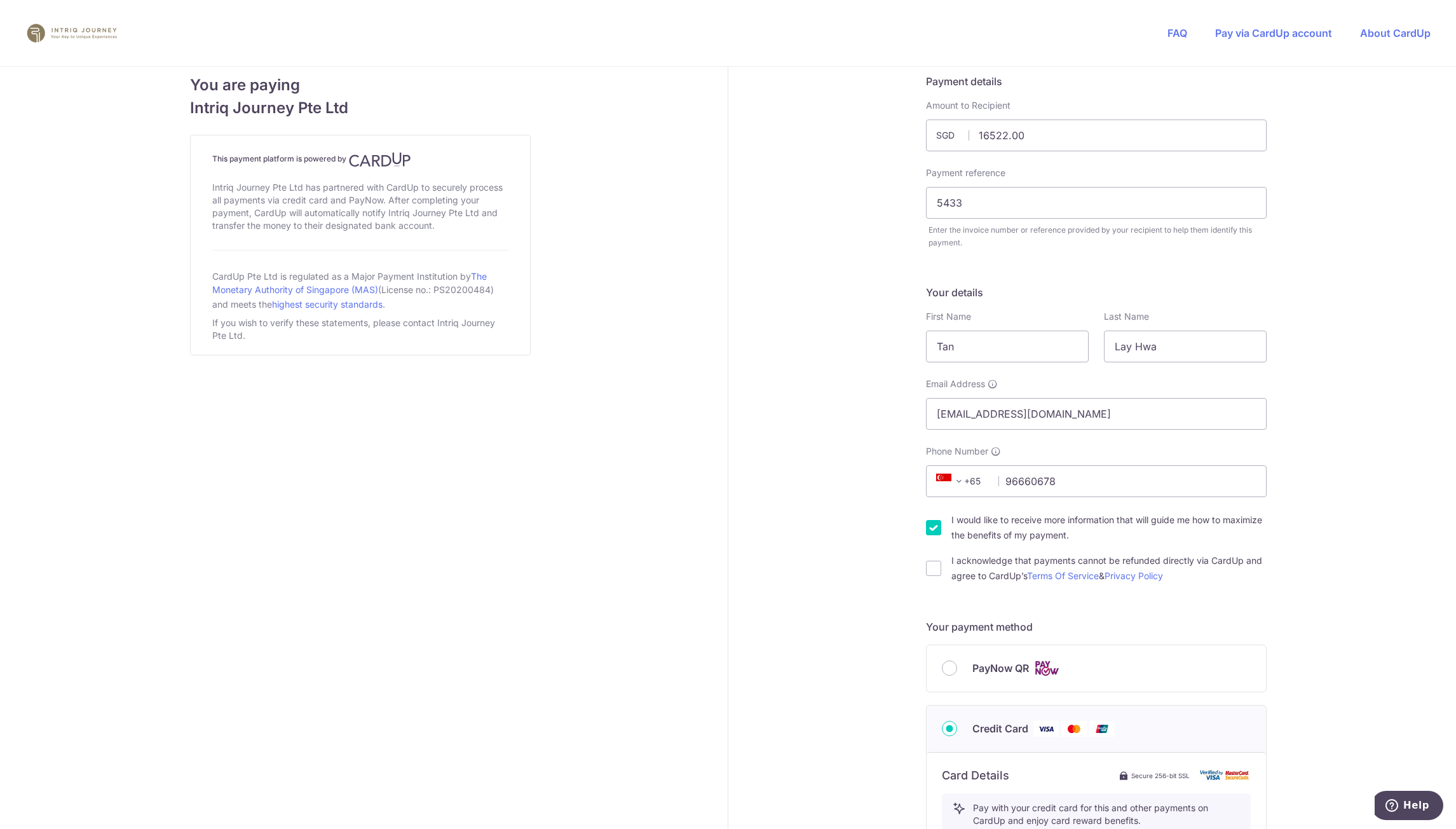
scroll to position [0, 0]
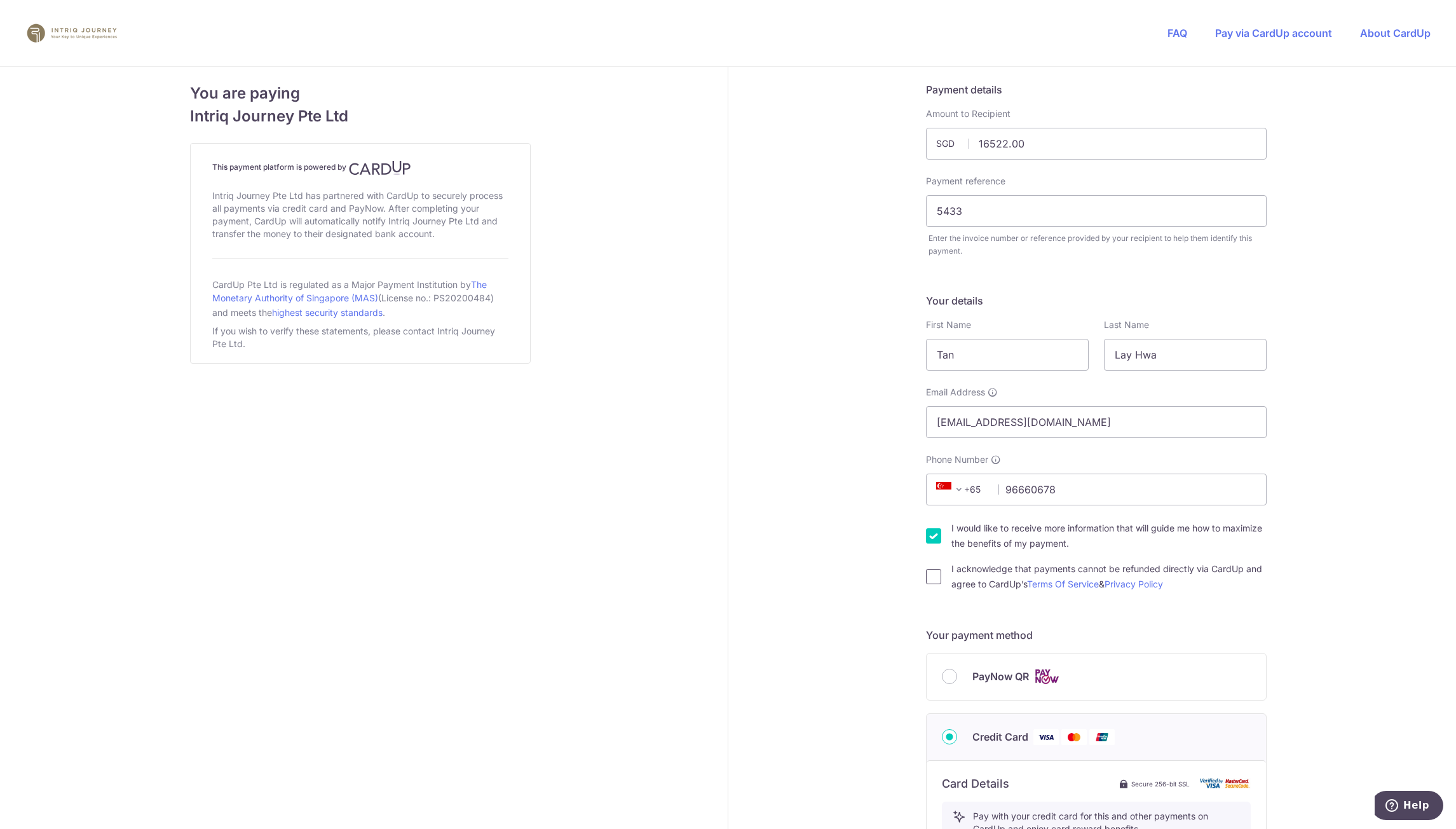
type input "137 Neil Road"
click at [926, 579] on input "I acknowledge that payments cannot be refunded directly via CardUp and agree to…" at bounding box center [934, 577] width 15 height 15
checkbox input "true"
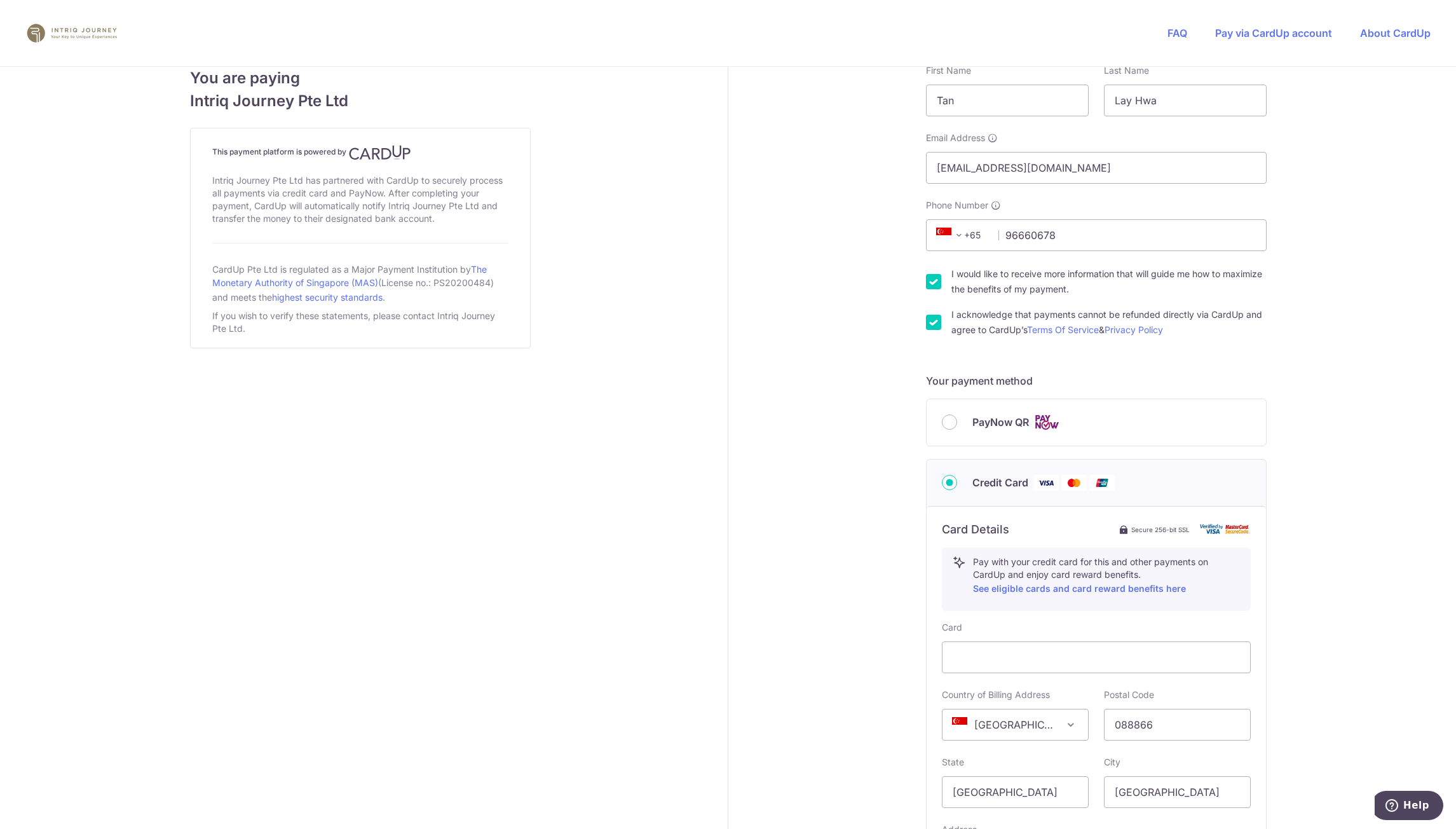
scroll to position [472, 0]
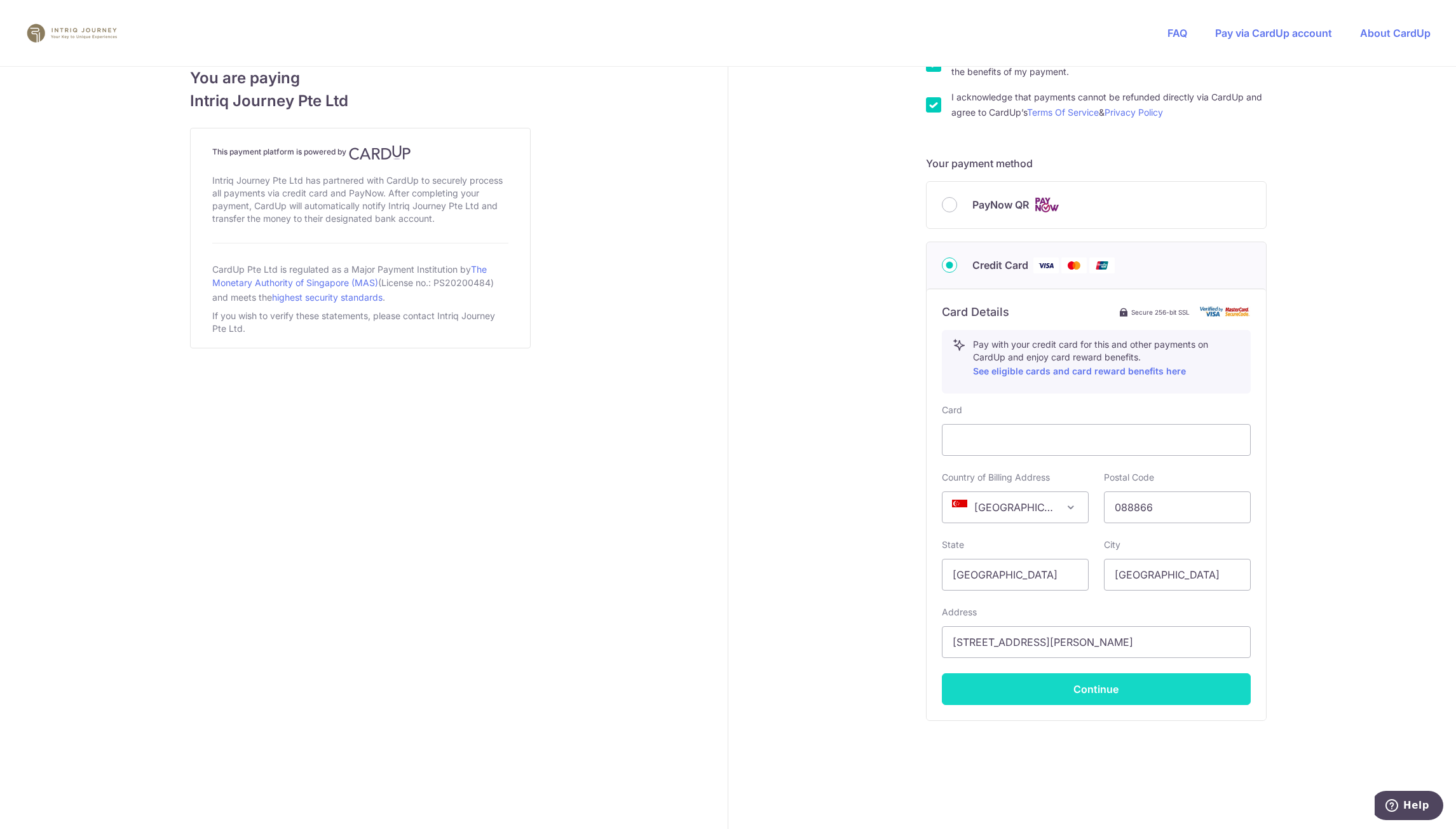
click at [1139, 688] on button "Continue" at bounding box center [1096, 689] width 309 height 32
type input "**** 3246"
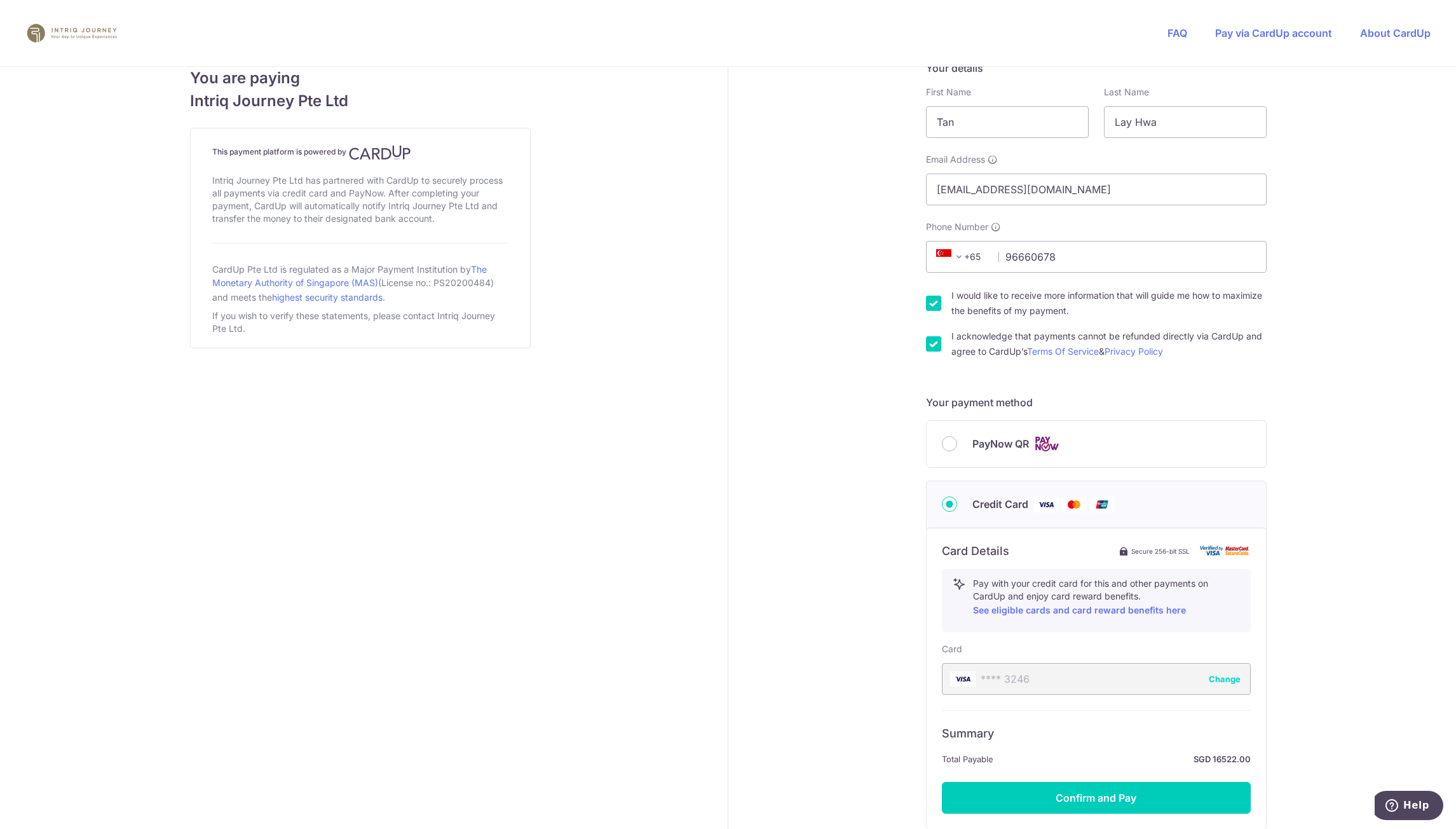
scroll to position [342, 0]
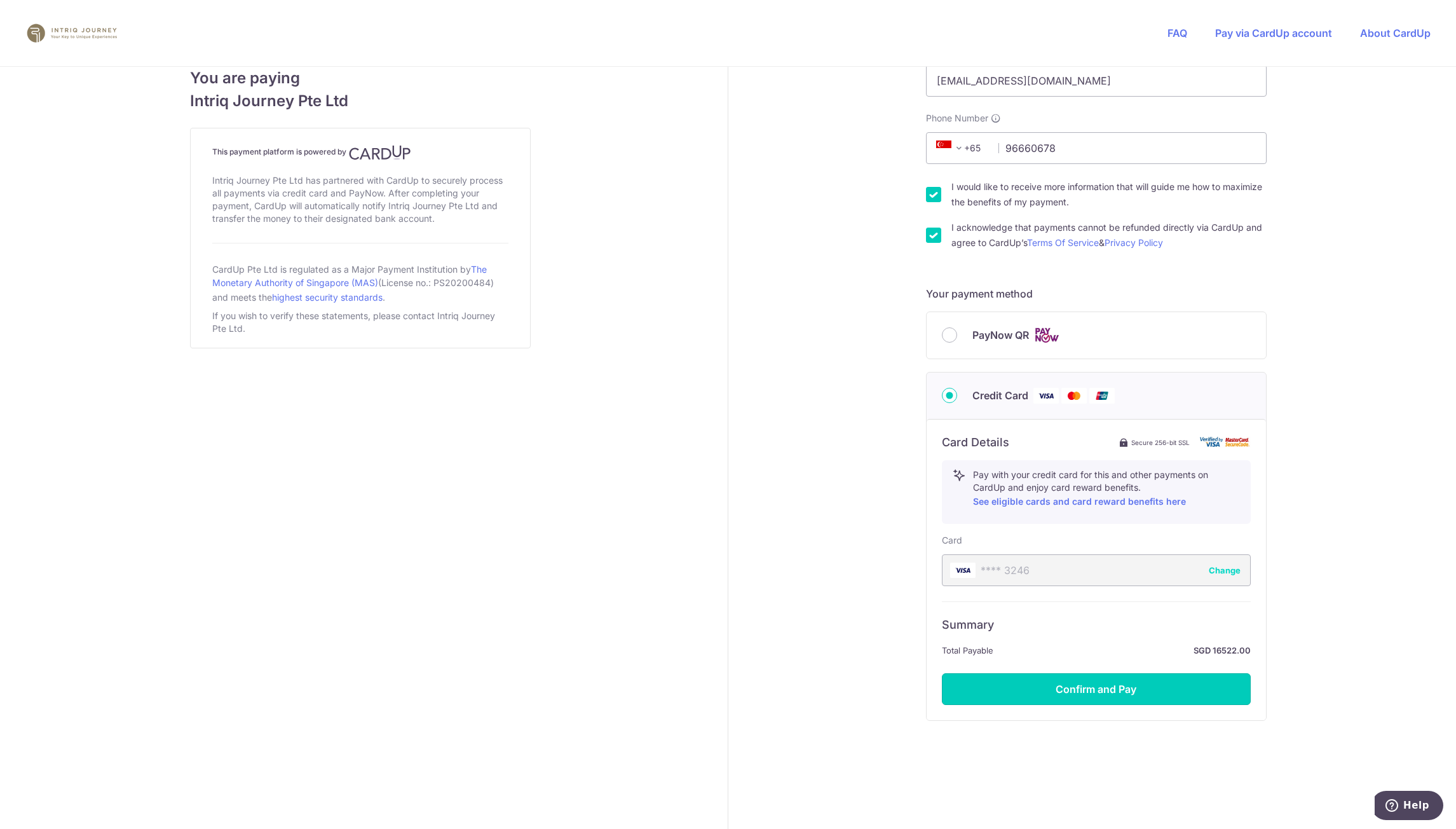
click at [1131, 691] on button "Confirm and Pay" at bounding box center [1096, 689] width 309 height 32
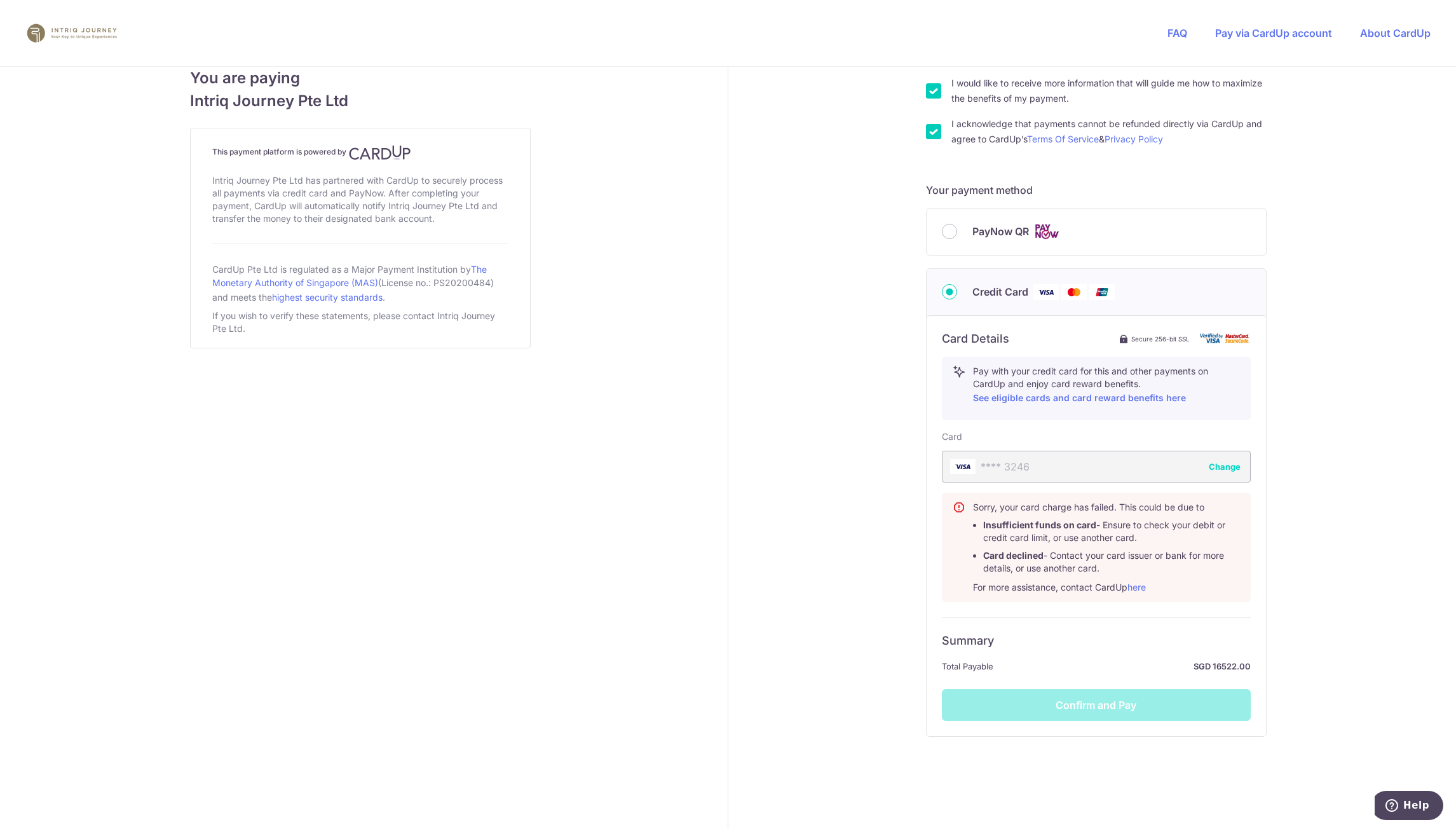
scroll to position [461, 0]
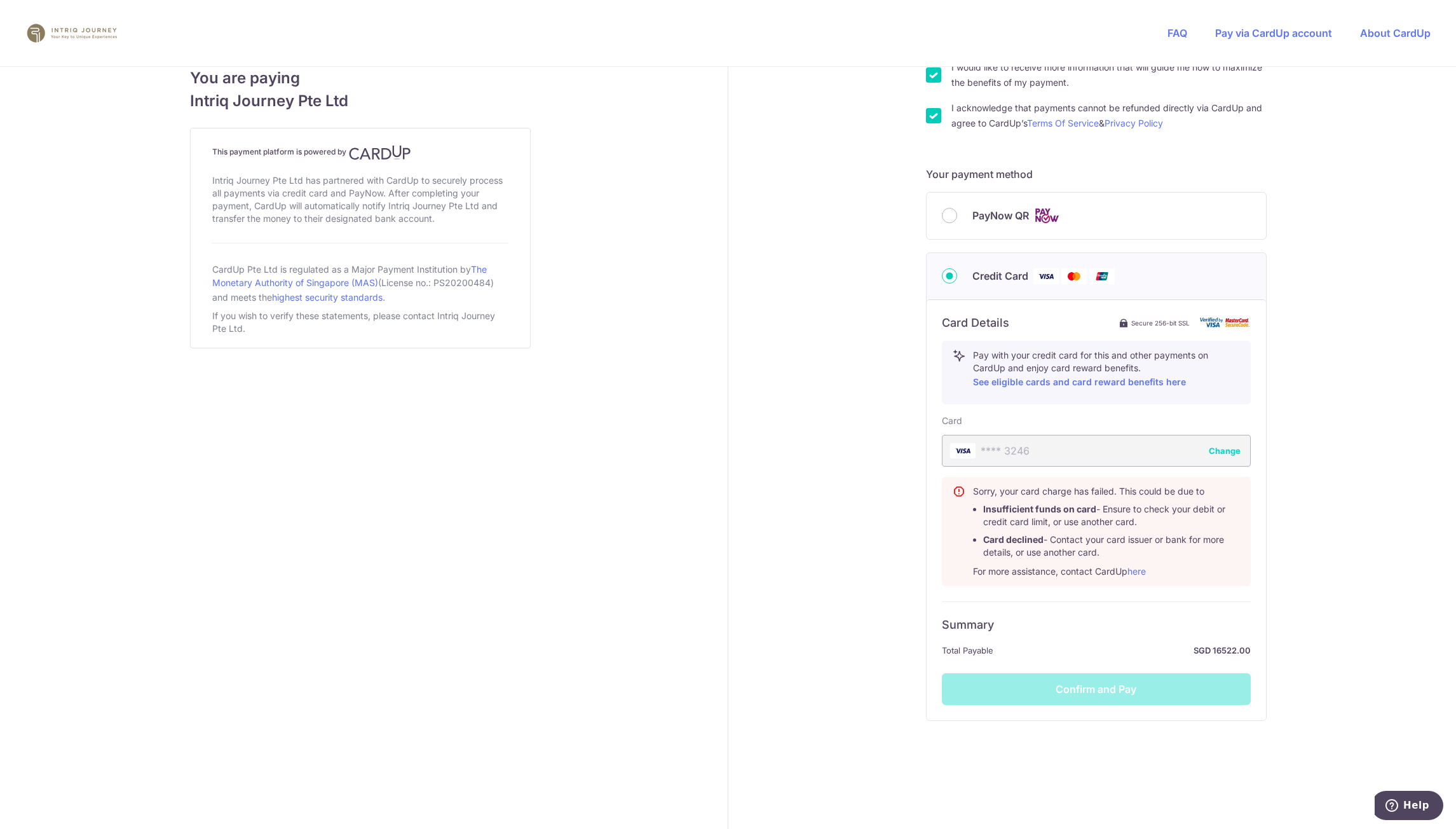
click at [1058, 684] on div "Summary Total Payable SGD 16522.00 Confirm and Pay" at bounding box center [1096, 653] width 309 height 103
click at [1078, 544] on li "Card declined - Contact your card issuer or bank for more details, or use anoth…" at bounding box center [1111, 546] width 257 height 25
click at [1216, 453] on button "Change" at bounding box center [1225, 450] width 32 height 12
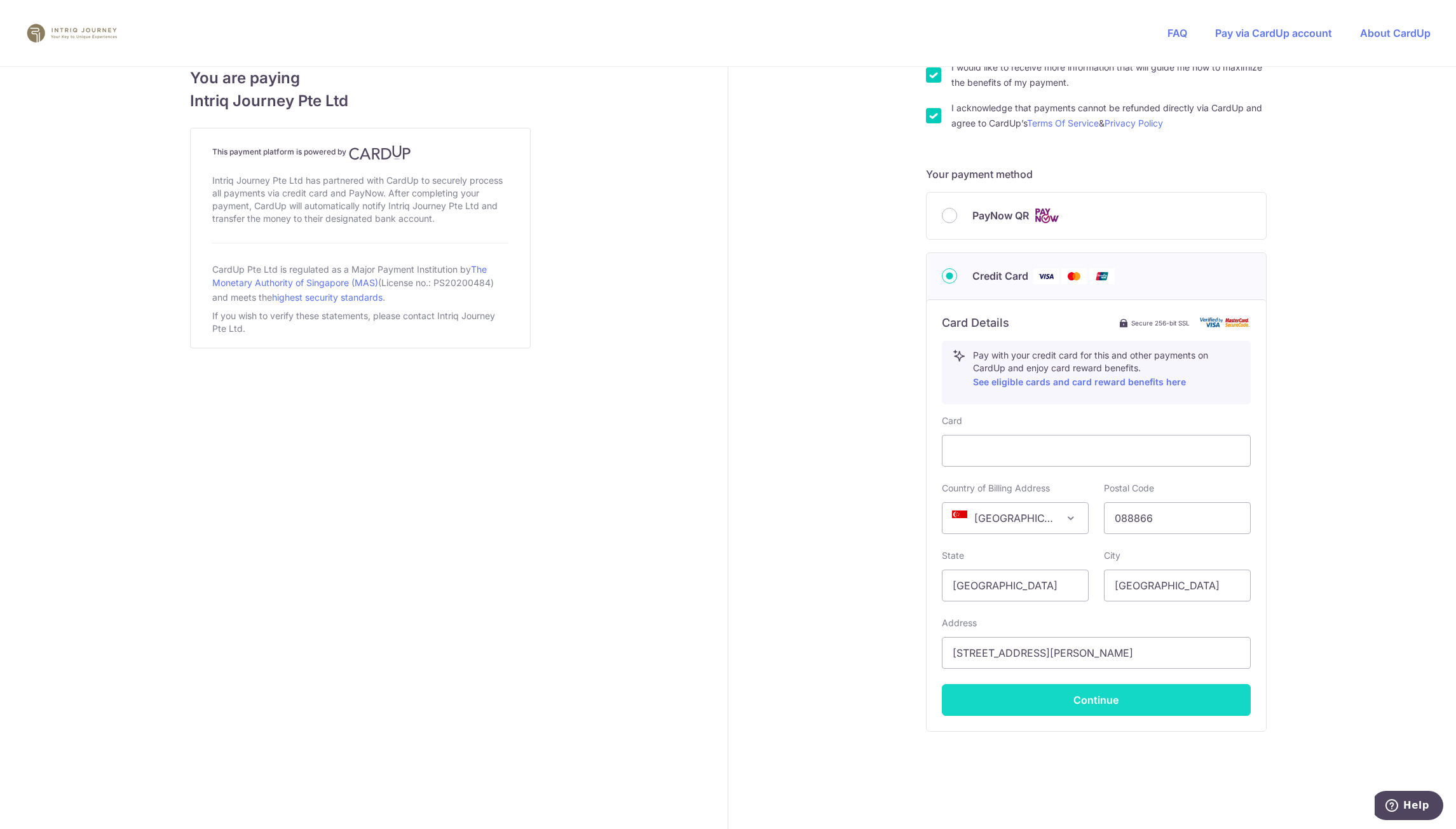
click at [1059, 704] on button "Continue" at bounding box center [1096, 699] width 309 height 32
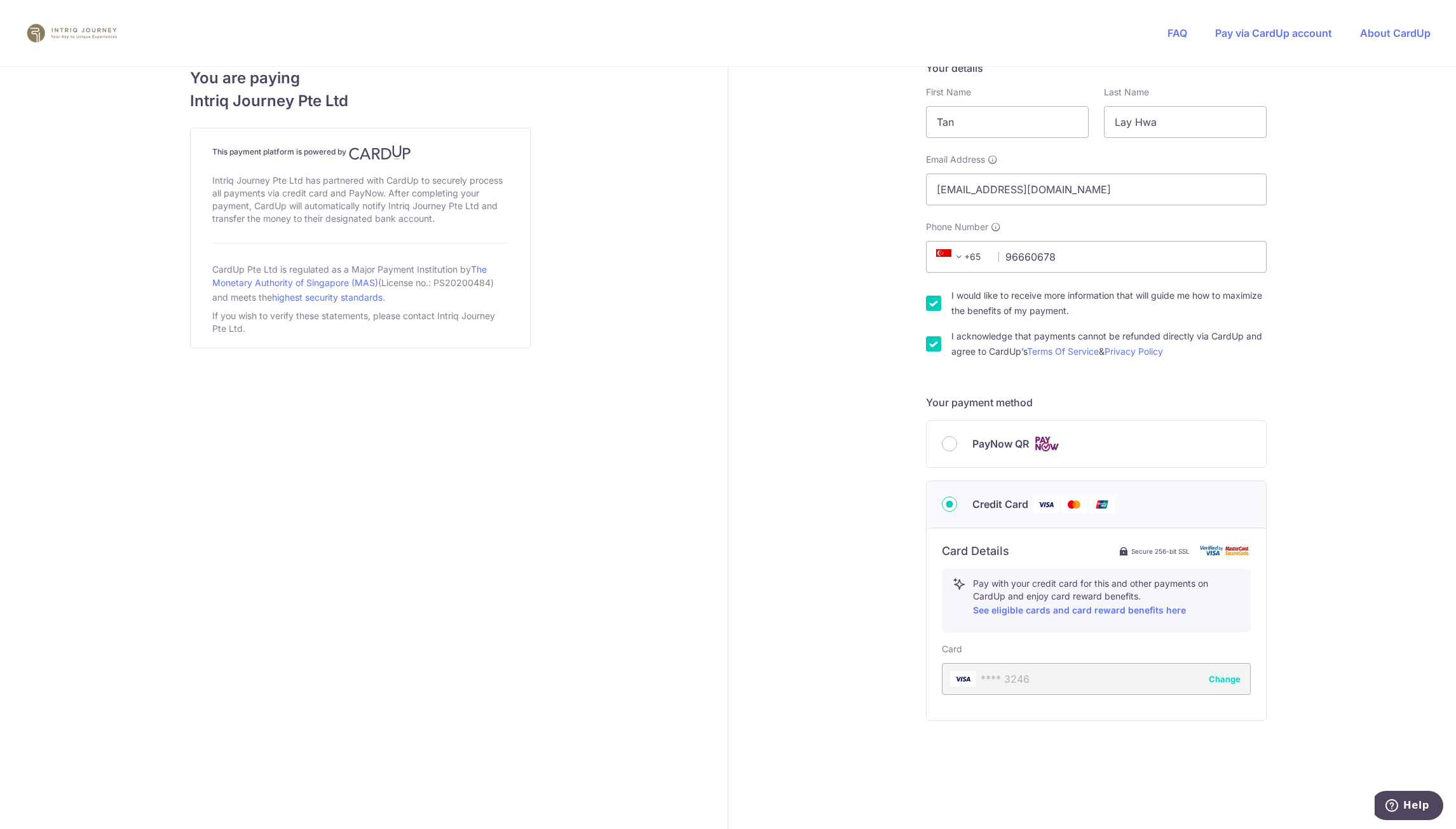
scroll to position [233, 0]
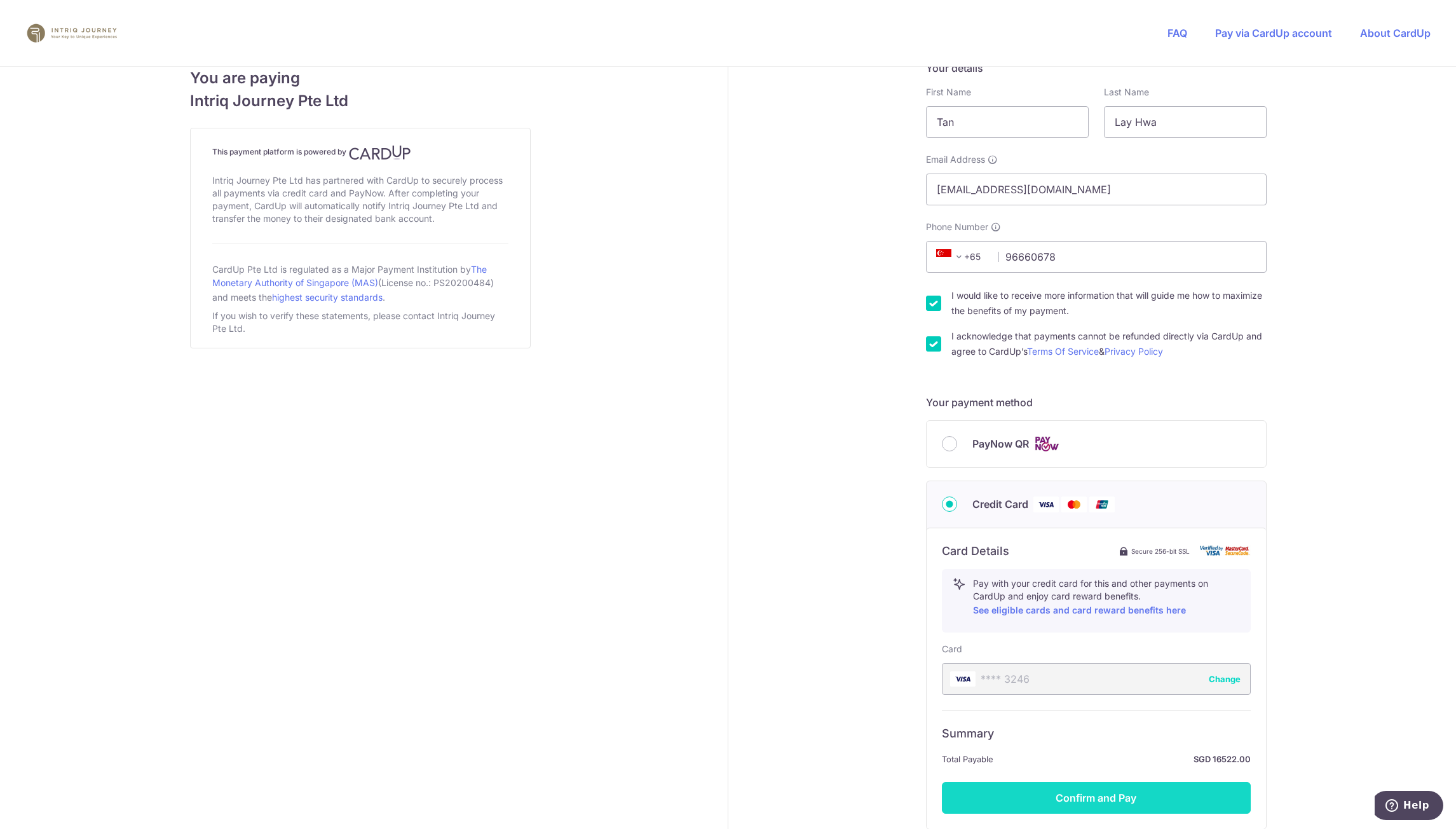
click at [1058, 794] on button "Confirm and Pay" at bounding box center [1096, 797] width 309 height 32
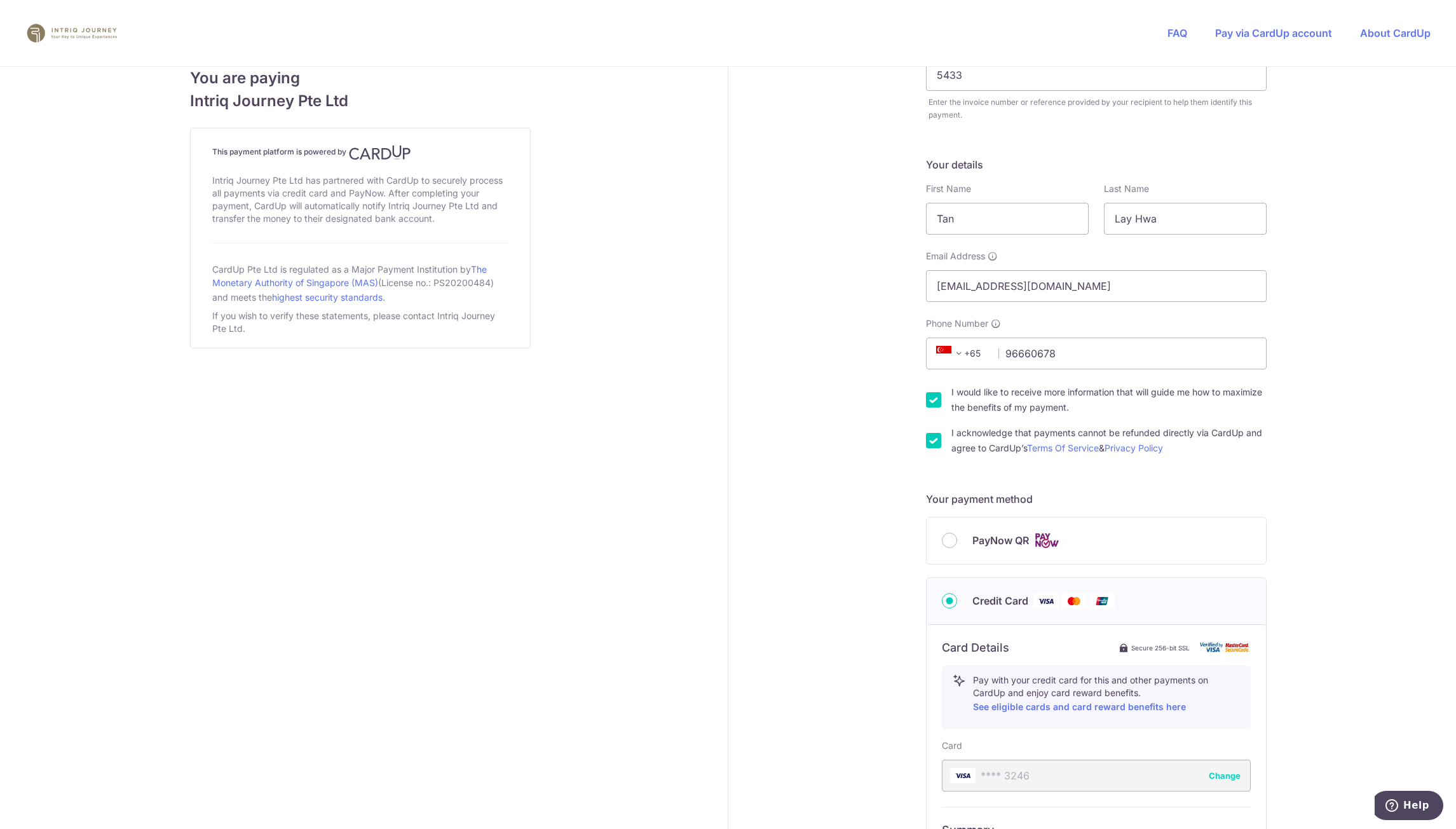
scroll to position [254, 0]
